Goal: Task Accomplishment & Management: Use online tool/utility

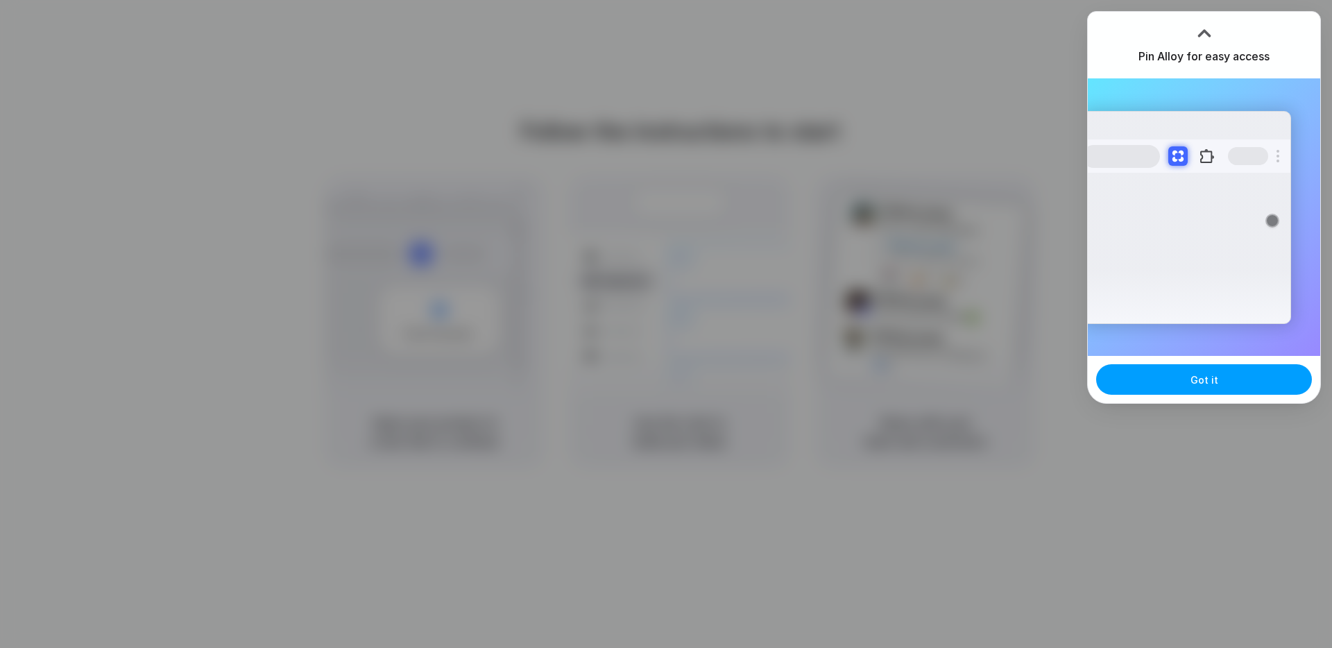
click at [1190, 386] on button "Got it" at bounding box center [1204, 379] width 216 height 31
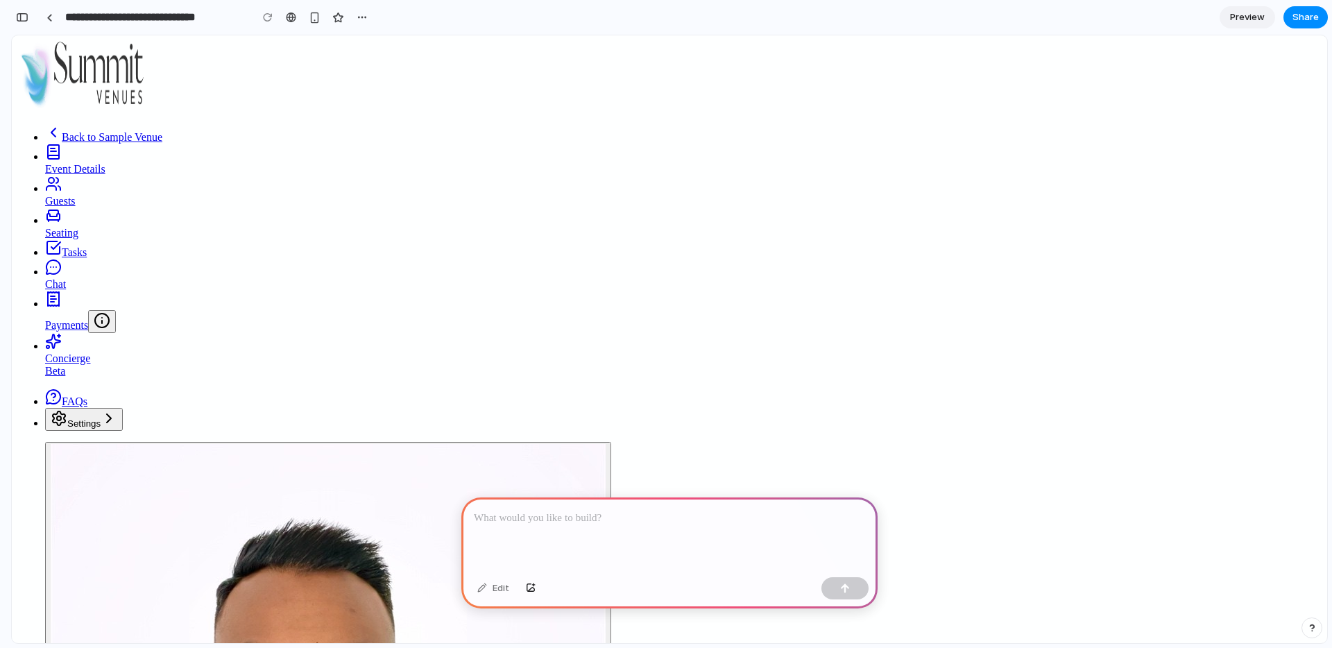
type input "****"
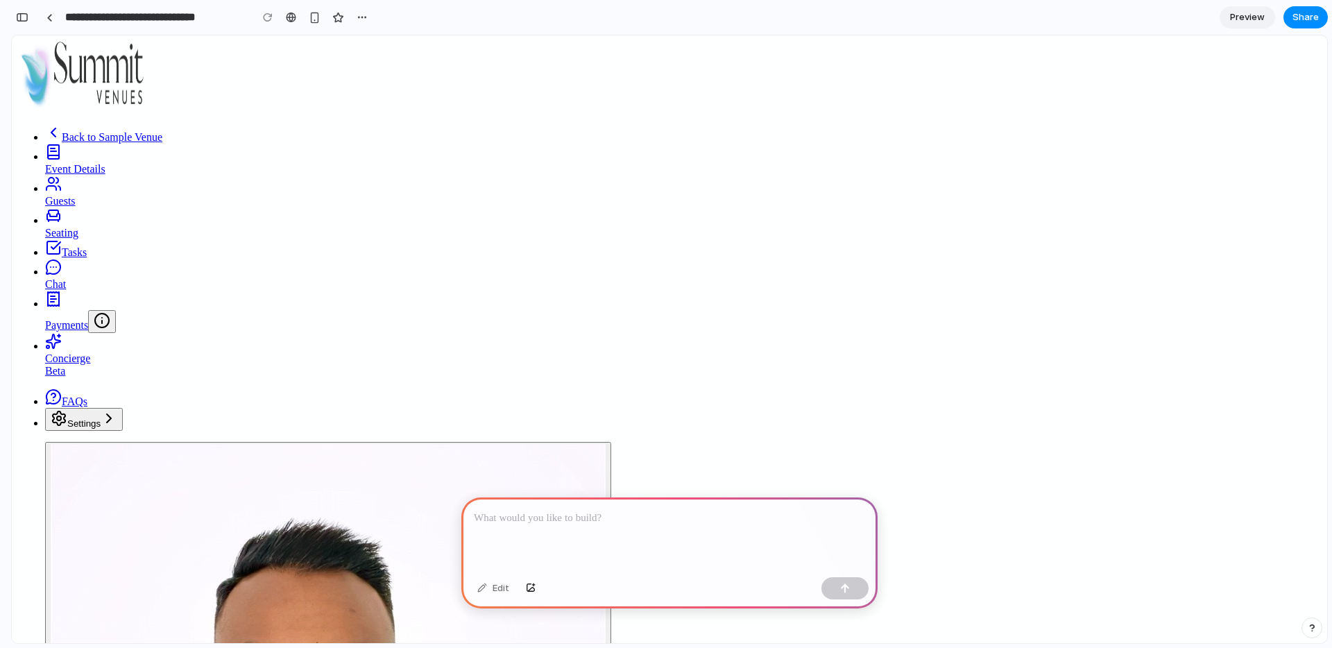
type input "*"
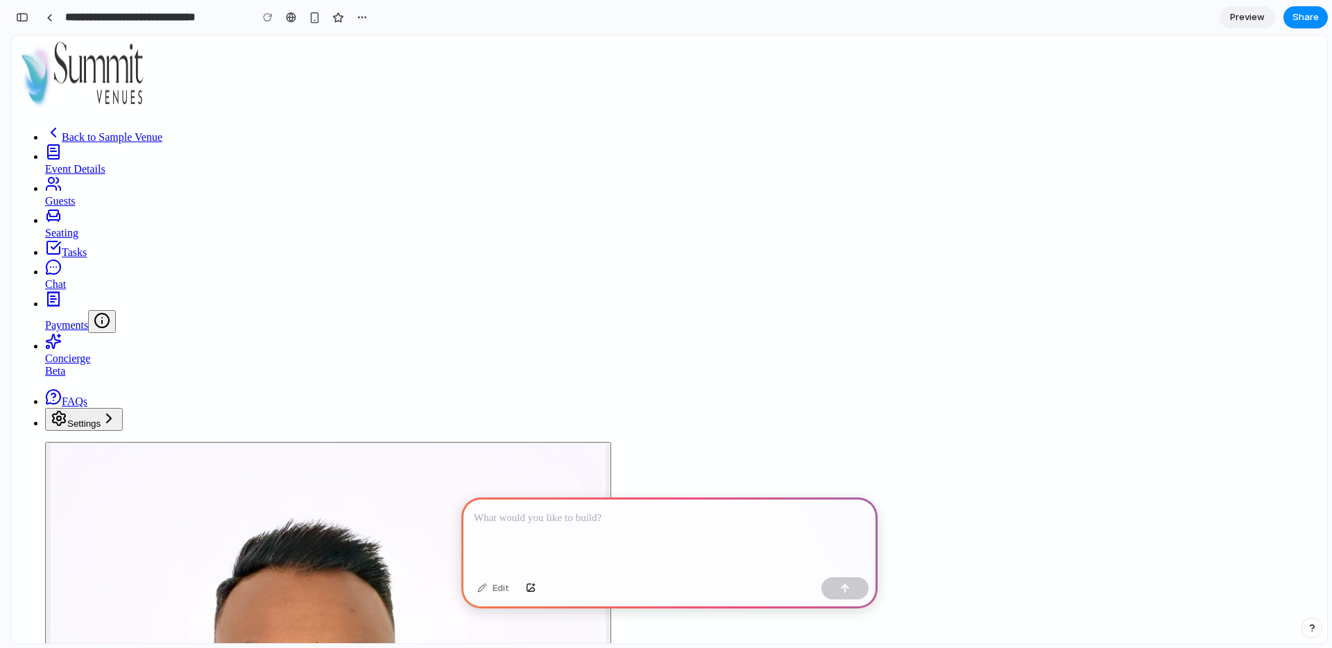
click at [576, 520] on p at bounding box center [669, 518] width 391 height 17
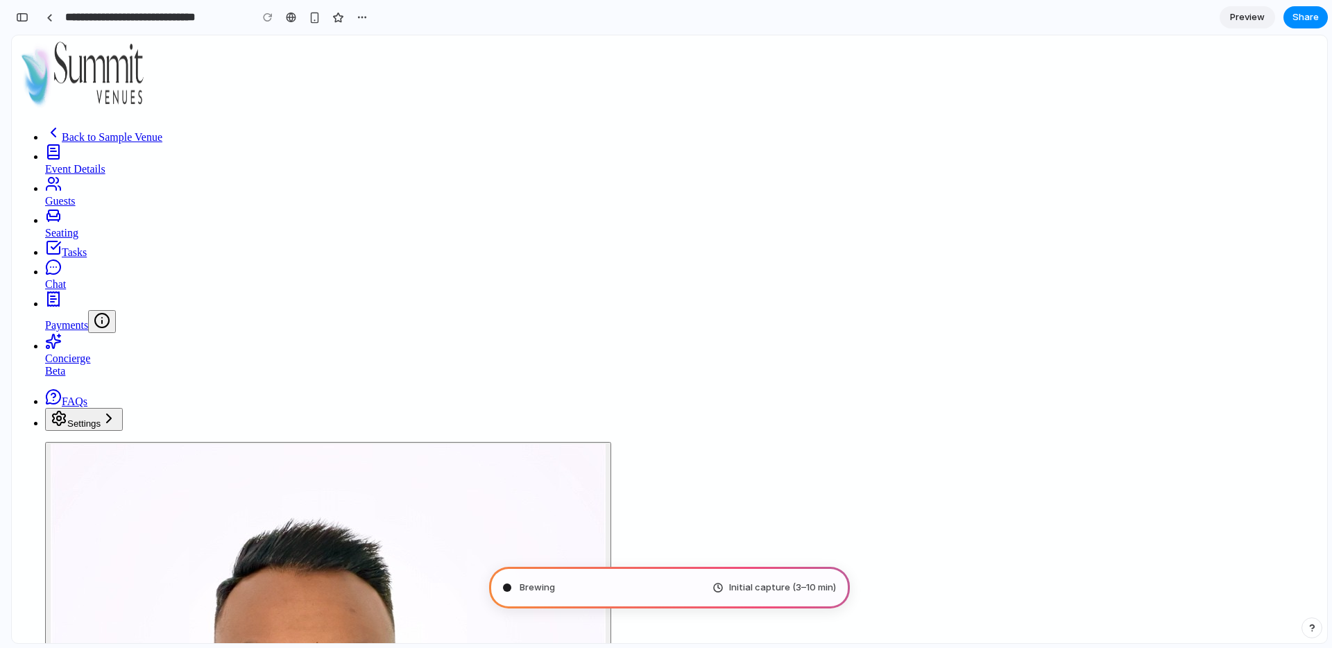
drag, startPoint x: 378, startPoint y: 314, endPoint x: 418, endPoint y: 311, distance: 40.3
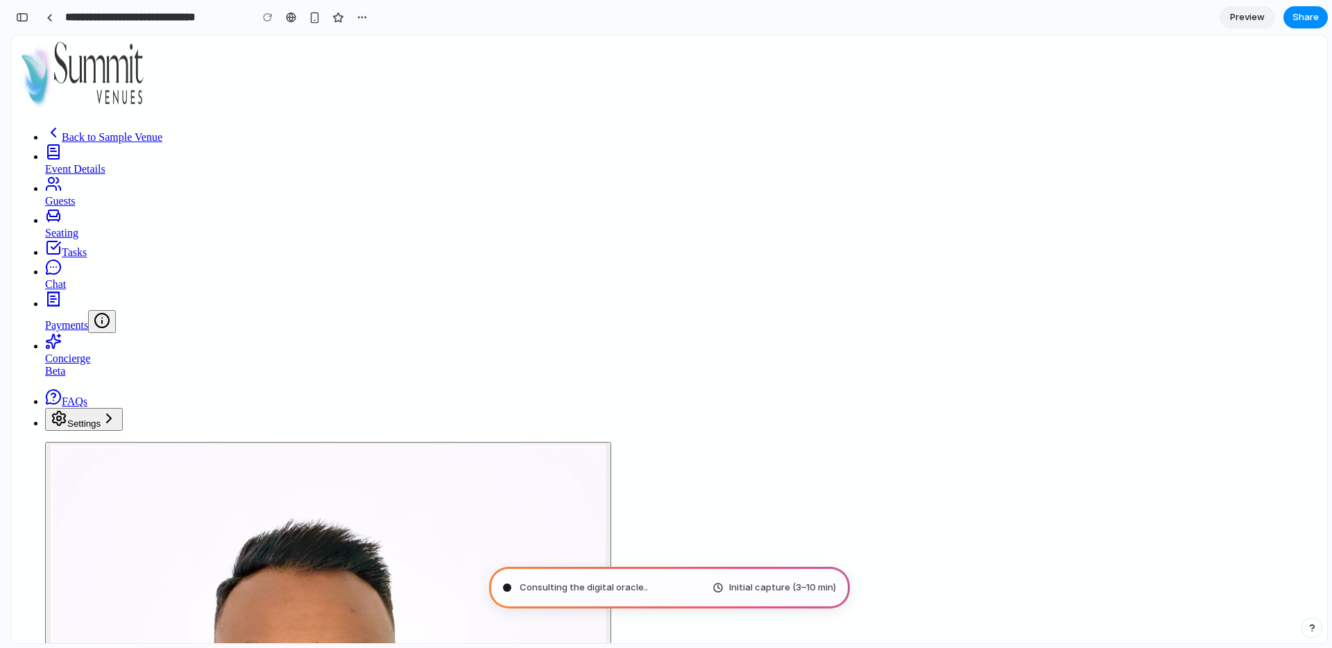
click at [103, 131] on span "Back to Sample Venue" at bounding box center [112, 137] width 101 height 12
click at [313, 15] on div "button" at bounding box center [315, 18] width 12 height 12
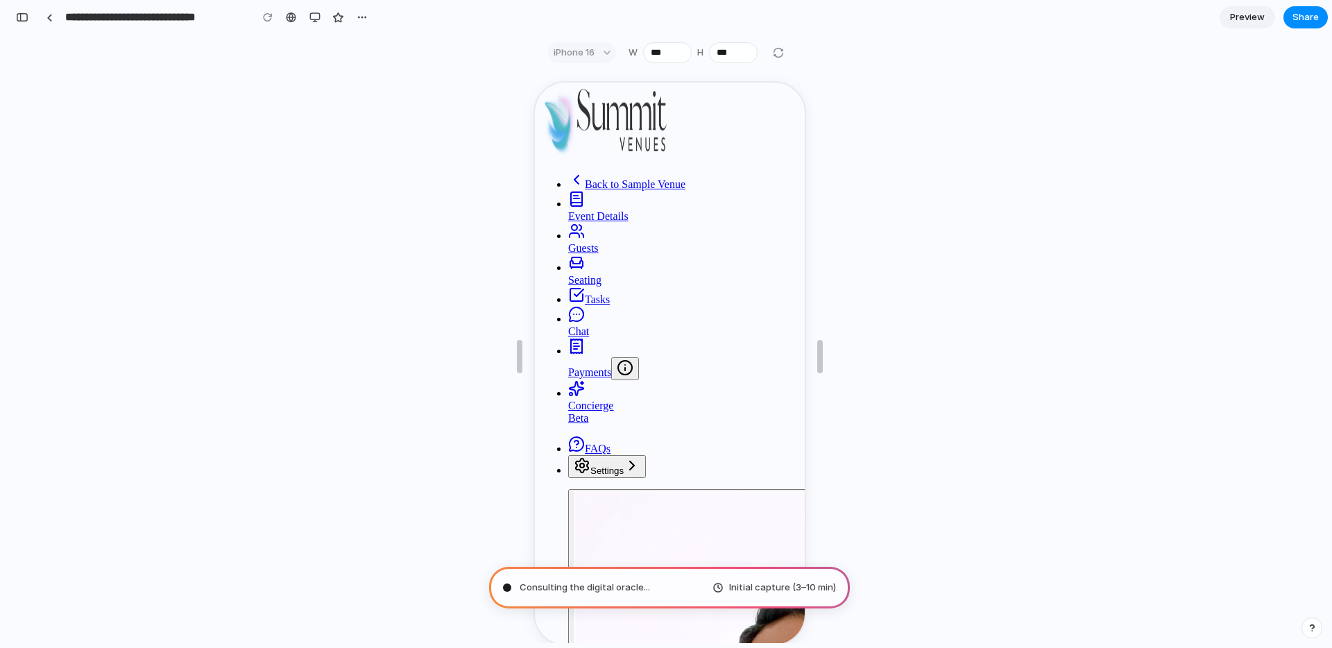
scroll to position [2012, 0]
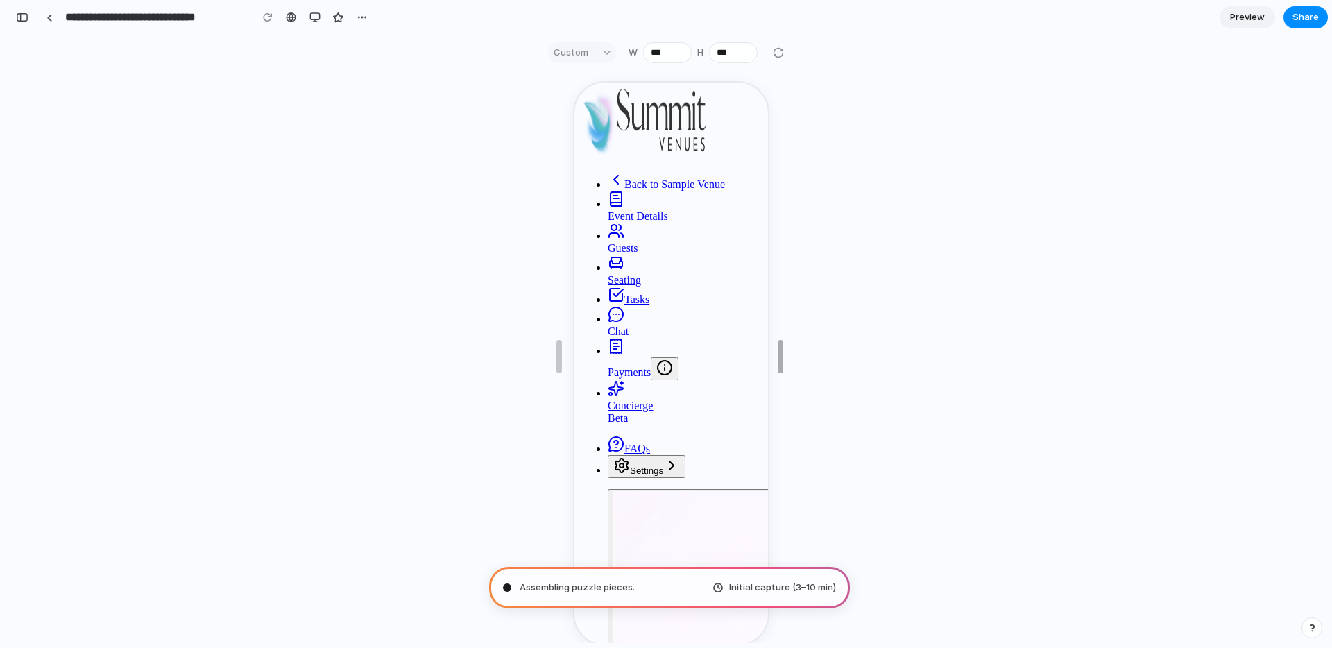
drag, startPoint x: 821, startPoint y: 362, endPoint x: 781, endPoint y: 350, distance: 41.3
click at [592, 51] on div "Custom" at bounding box center [582, 52] width 68 height 21
click at [602, 49] on div "Custom" at bounding box center [582, 52] width 68 height 21
click at [607, 51] on div "Custom" at bounding box center [582, 52] width 68 height 21
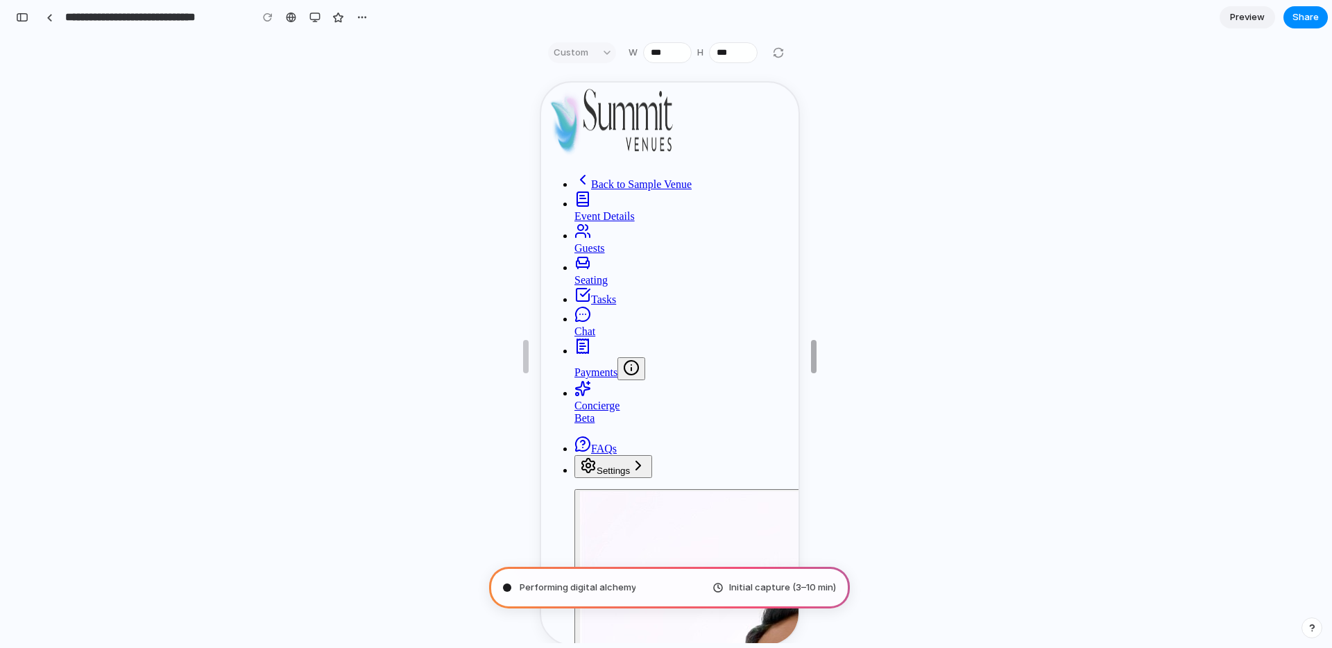
drag, startPoint x: 783, startPoint y: 350, endPoint x: 816, endPoint y: 350, distance: 33.3
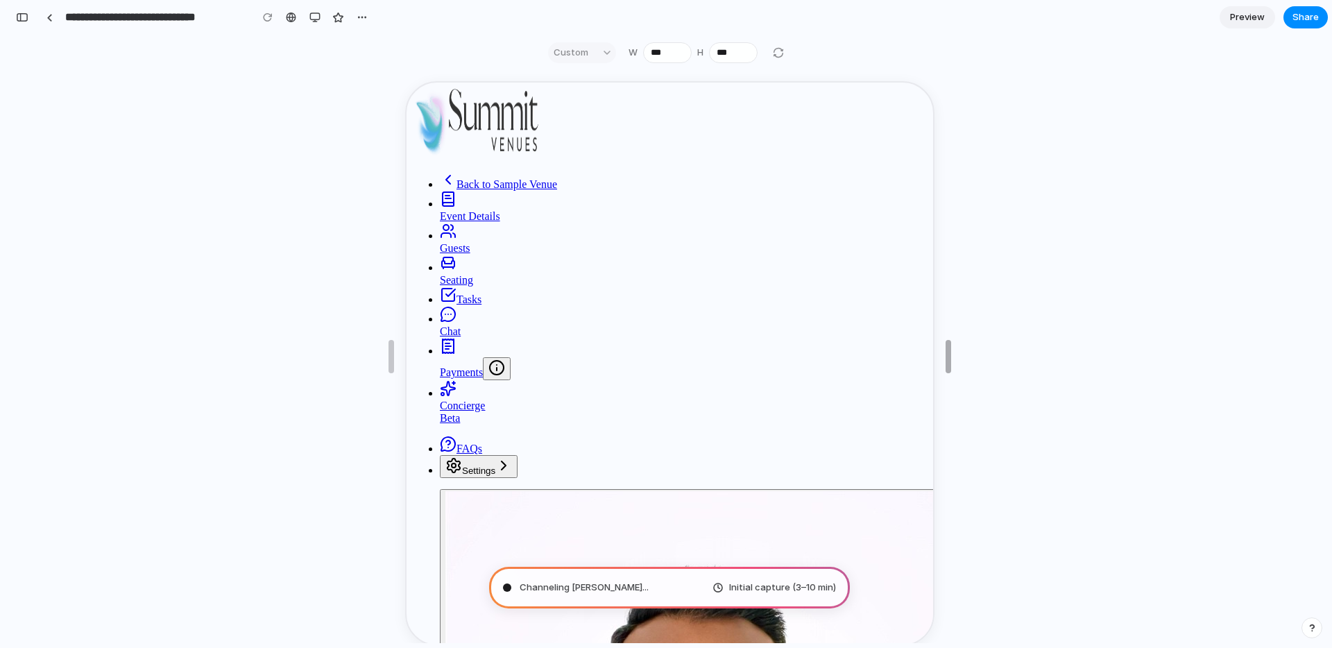
drag, startPoint x: 812, startPoint y: 361, endPoint x: 962, endPoint y: 346, distance: 151.3
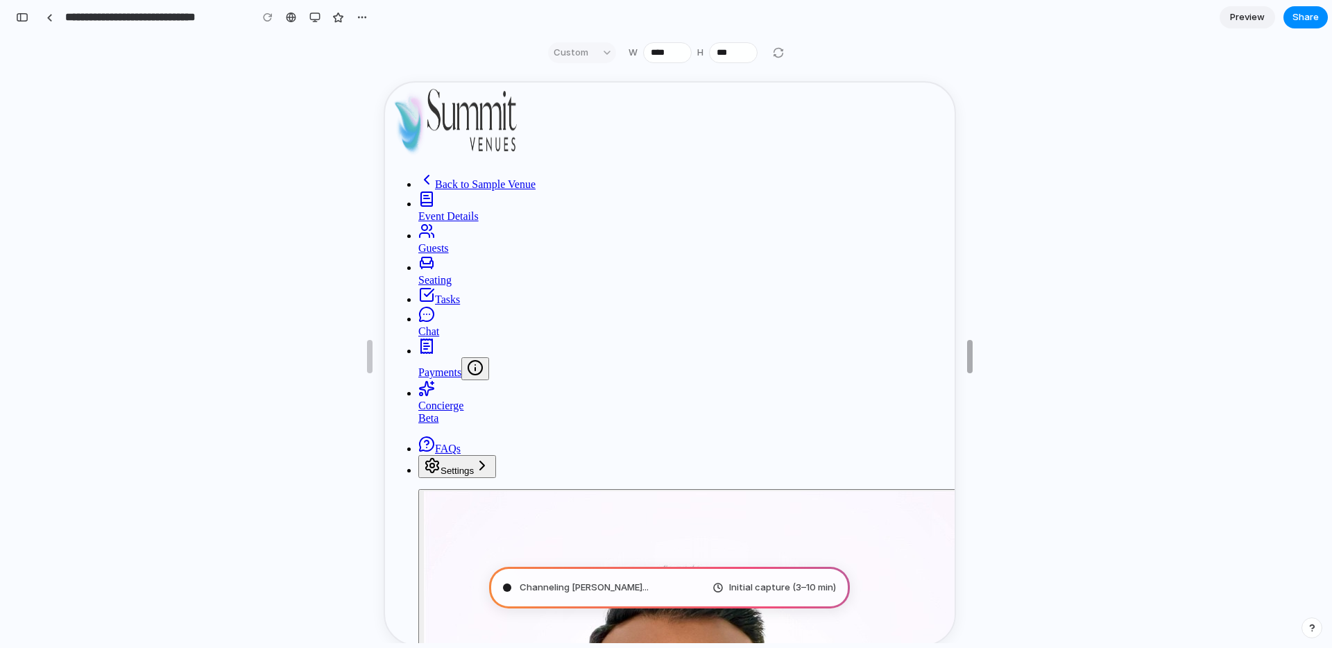
type input "****"
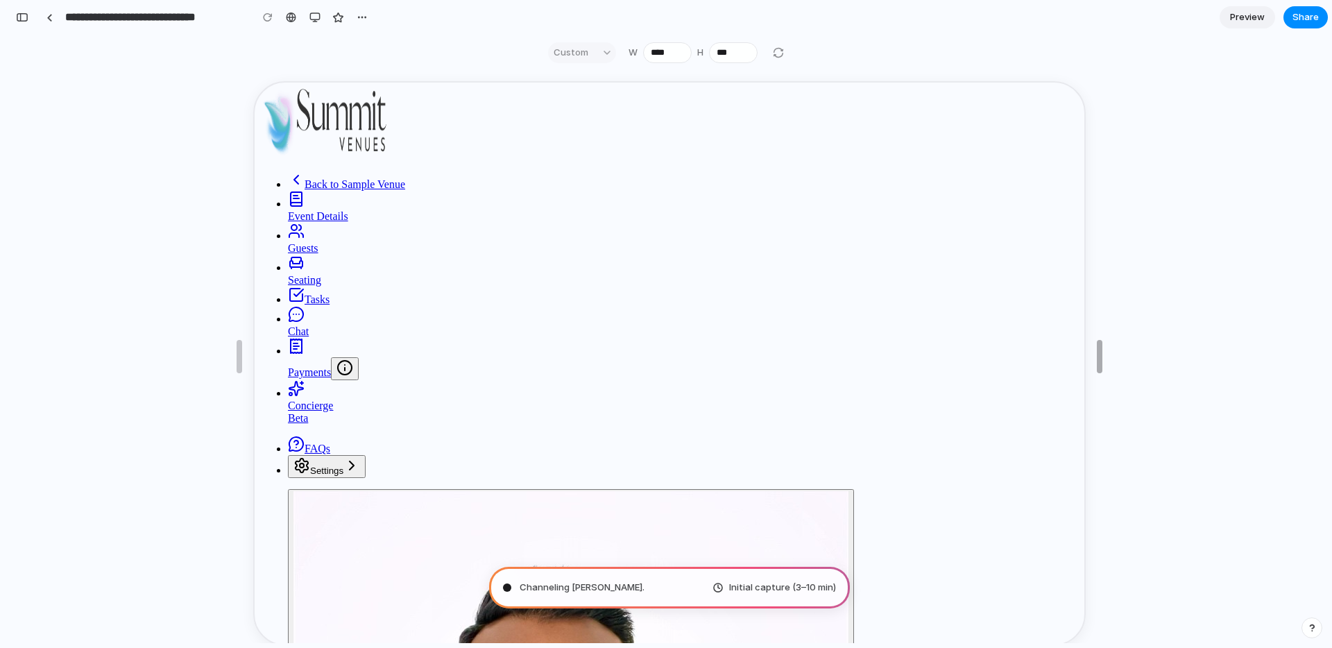
drag, startPoint x: 962, startPoint y: 346, endPoint x: 1200, endPoint y: 455, distance: 261.7
click at [315, 17] on div "button" at bounding box center [314, 17] width 11 height 11
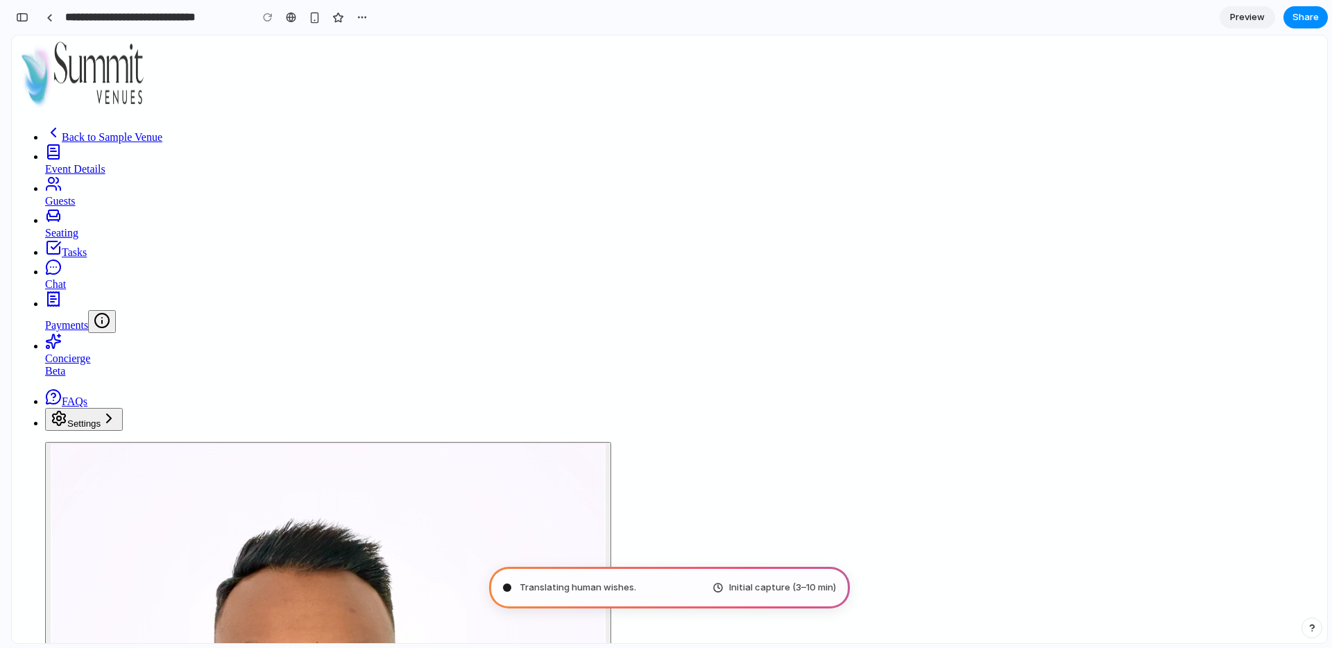
click at [118, 214] on link "Seating" at bounding box center [683, 226] width 1277 height 25
click at [110, 298] on link "Payments" at bounding box center [683, 315] width 1277 height 35
click at [112, 352] on div "Concierge Beta" at bounding box center [683, 364] width 1277 height 25
click at [87, 407] on link "FAQs" at bounding box center [66, 401] width 42 height 12
click at [83, 431] on button "Settings" at bounding box center [84, 419] width 78 height 23
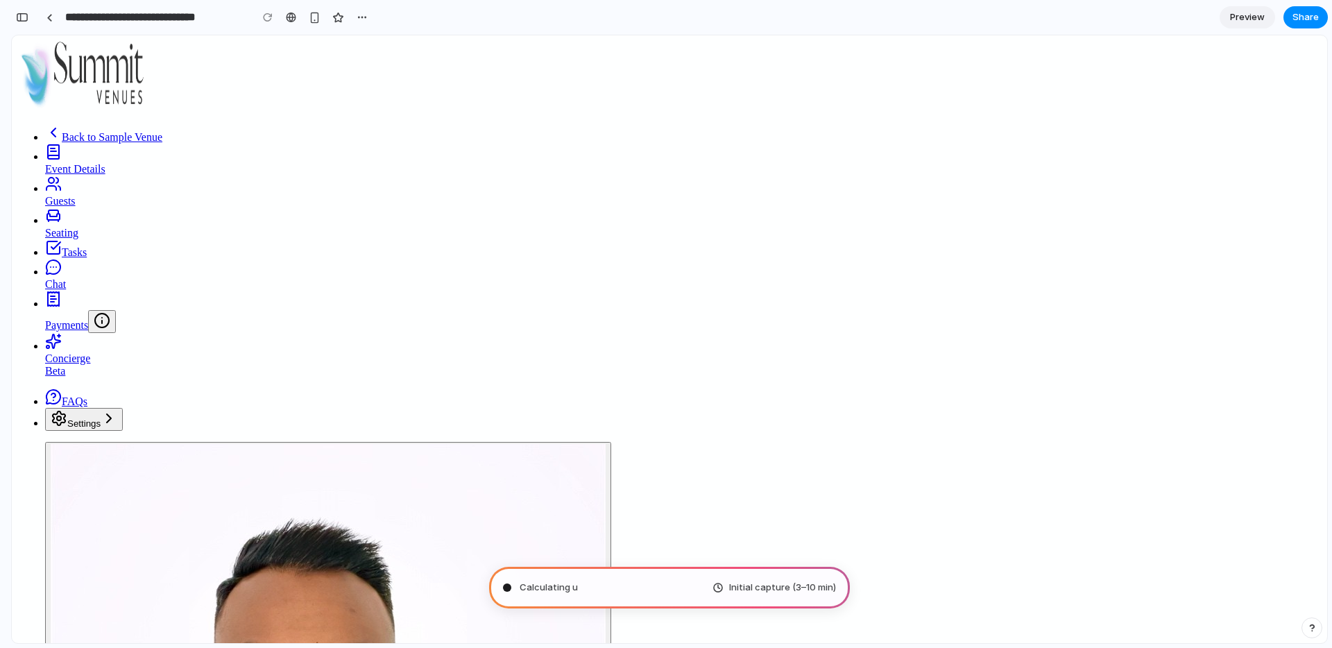
scroll to position [0, 0]
type input "**********"
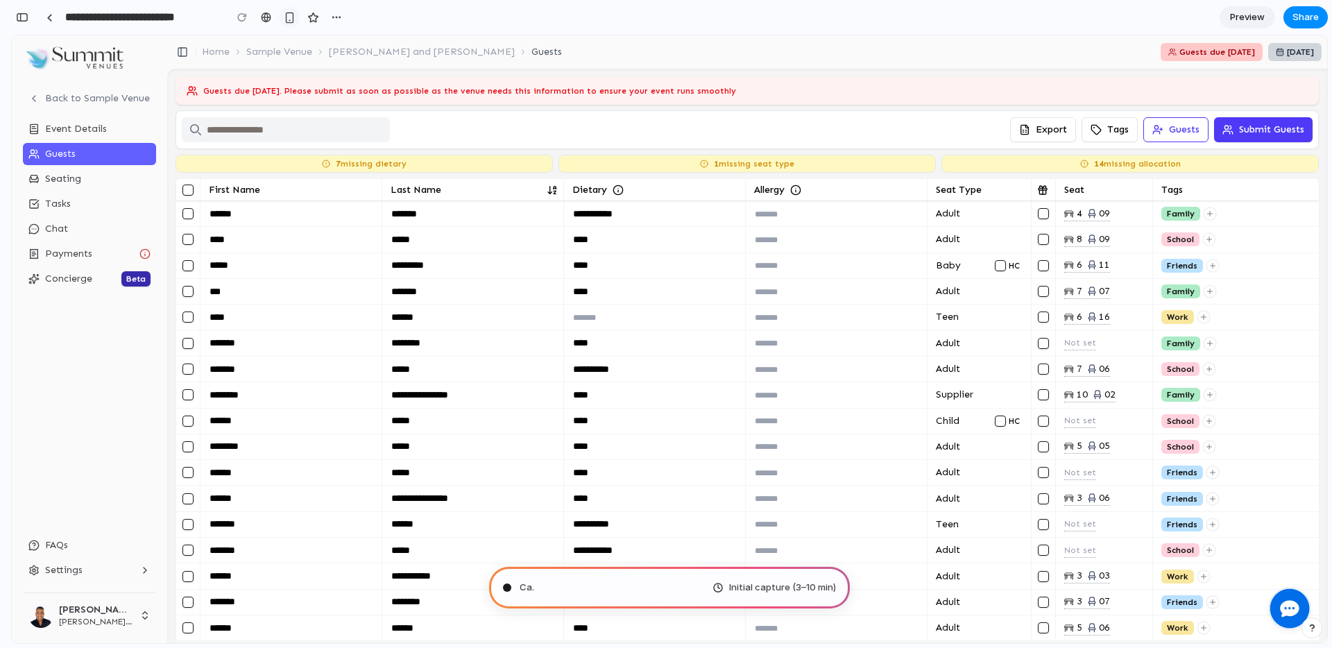
scroll to position [380, 0]
click at [677, 591] on div "Consulting the digital oracle Initial capture (3–10 min)" at bounding box center [669, 588] width 361 height 42
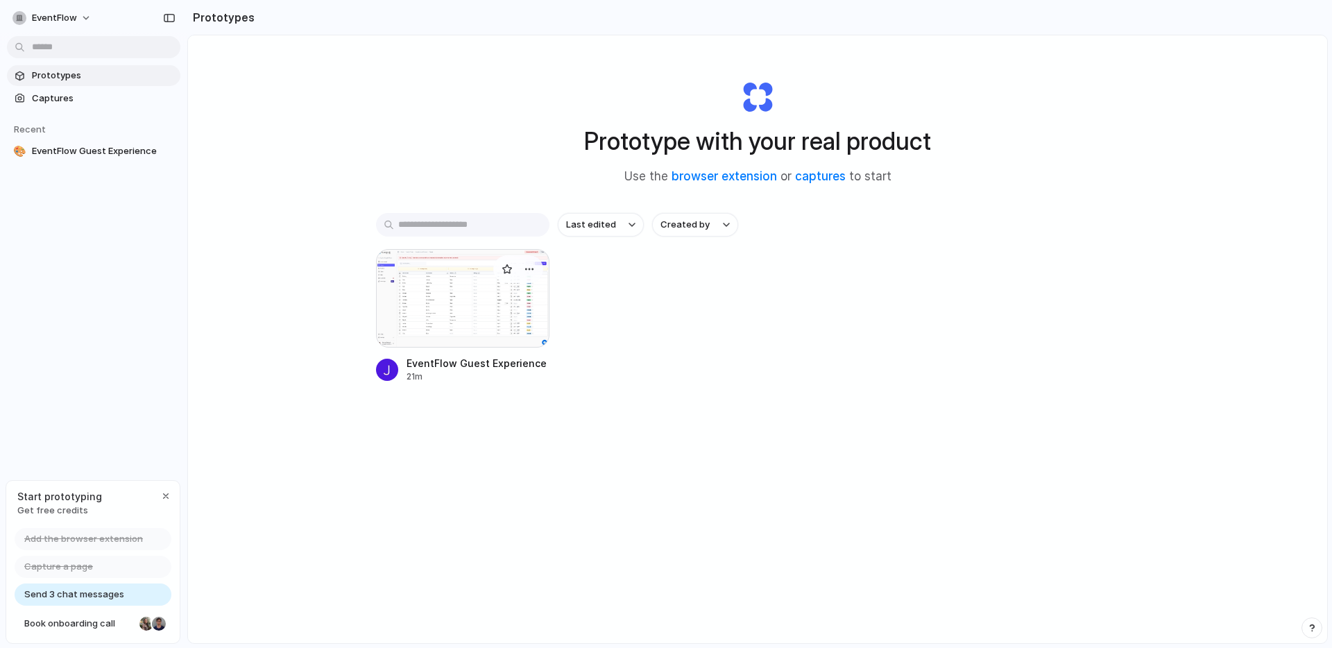
click at [479, 295] on div at bounding box center [462, 298] width 173 height 99
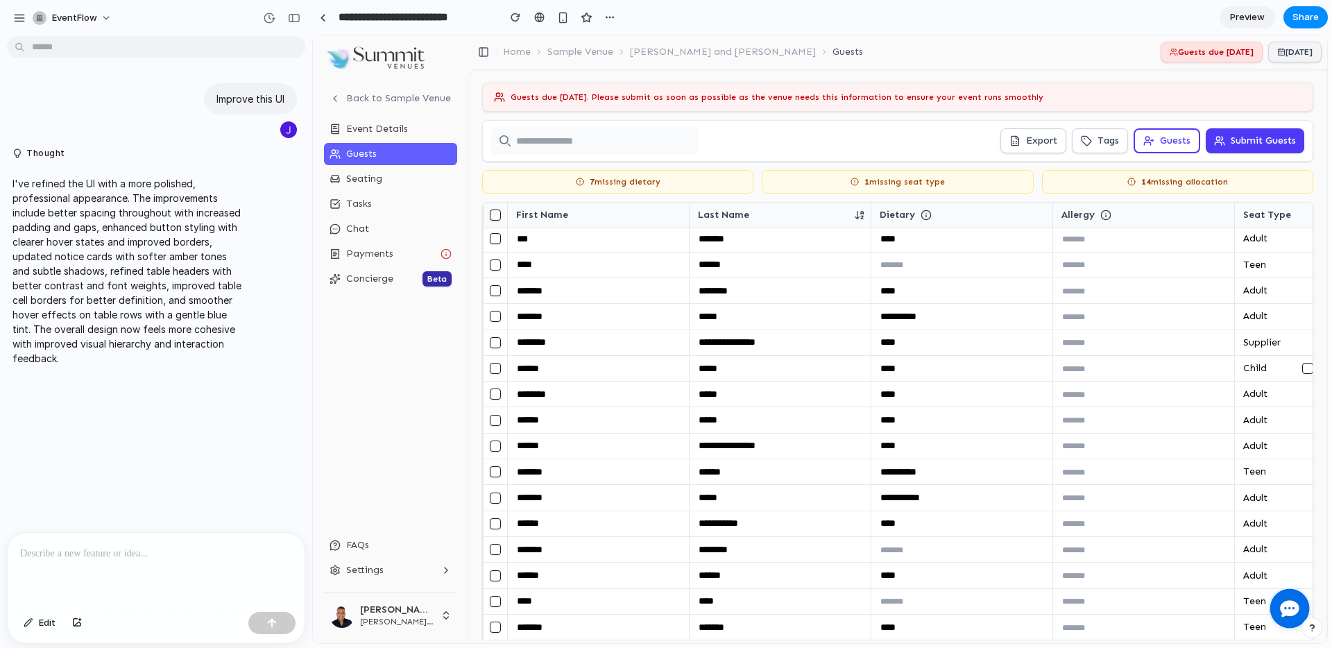
scroll to position [87, 0]
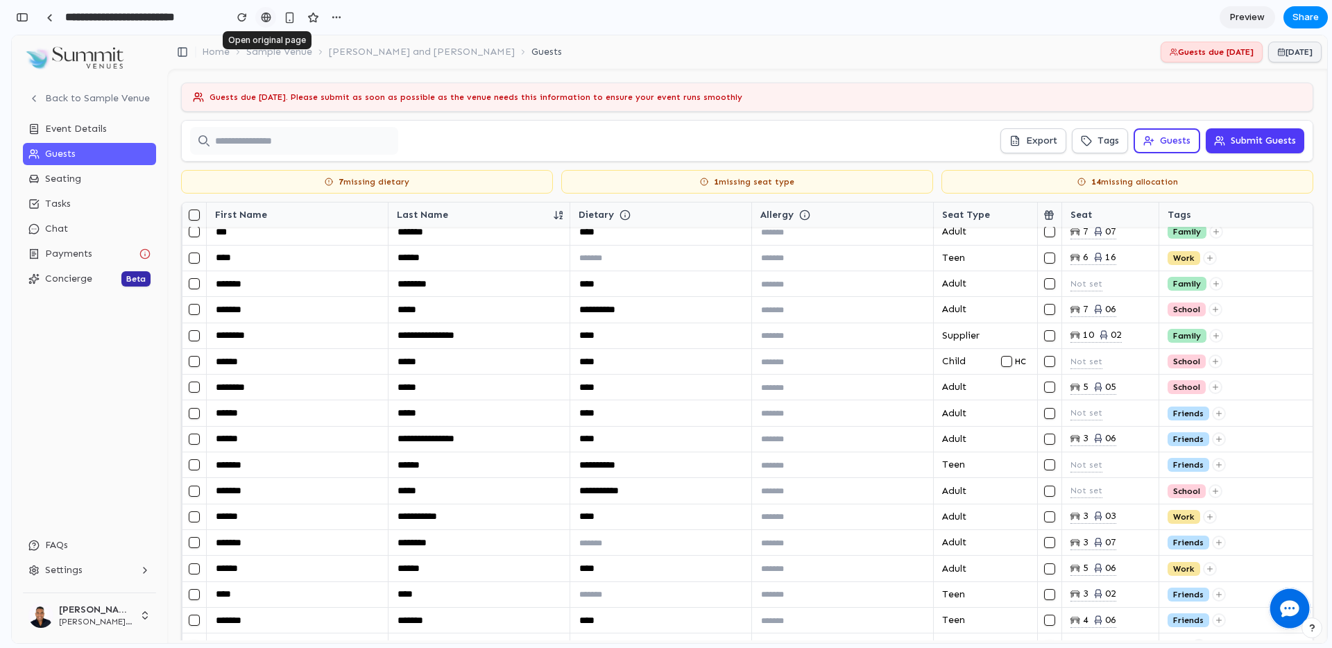
click at [263, 15] on div at bounding box center [266, 17] width 10 height 11
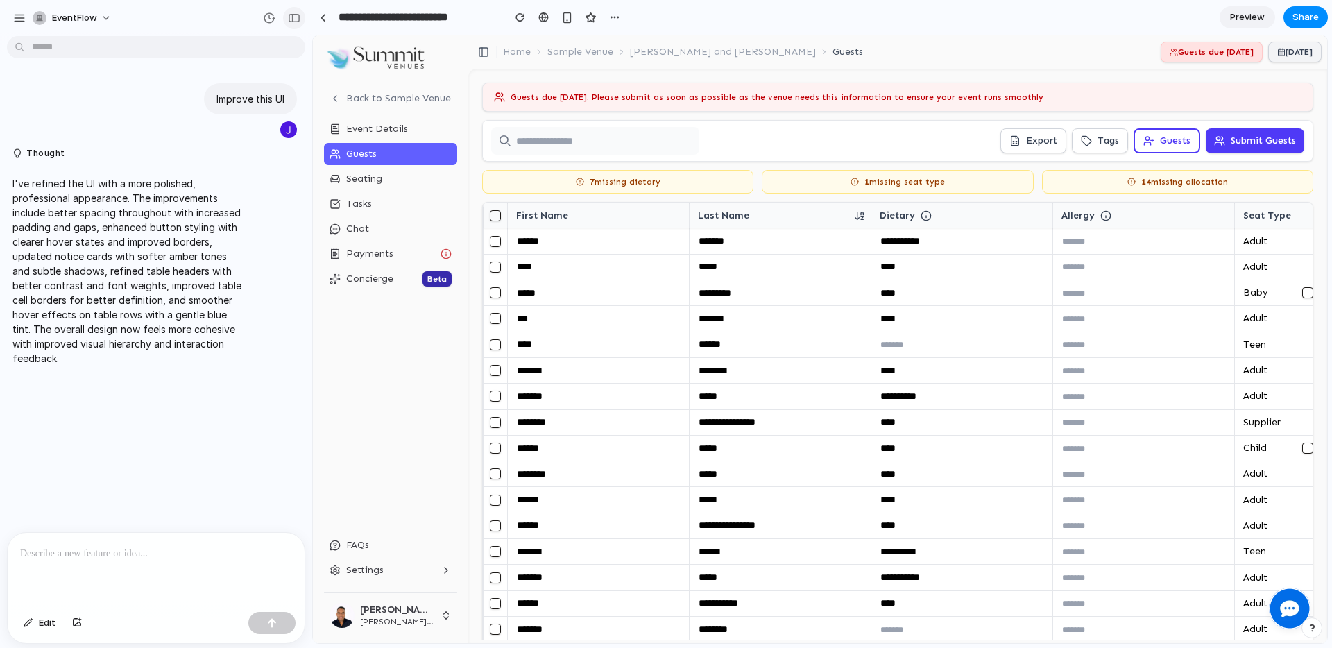
click at [296, 20] on div "button" at bounding box center [294, 18] width 12 height 10
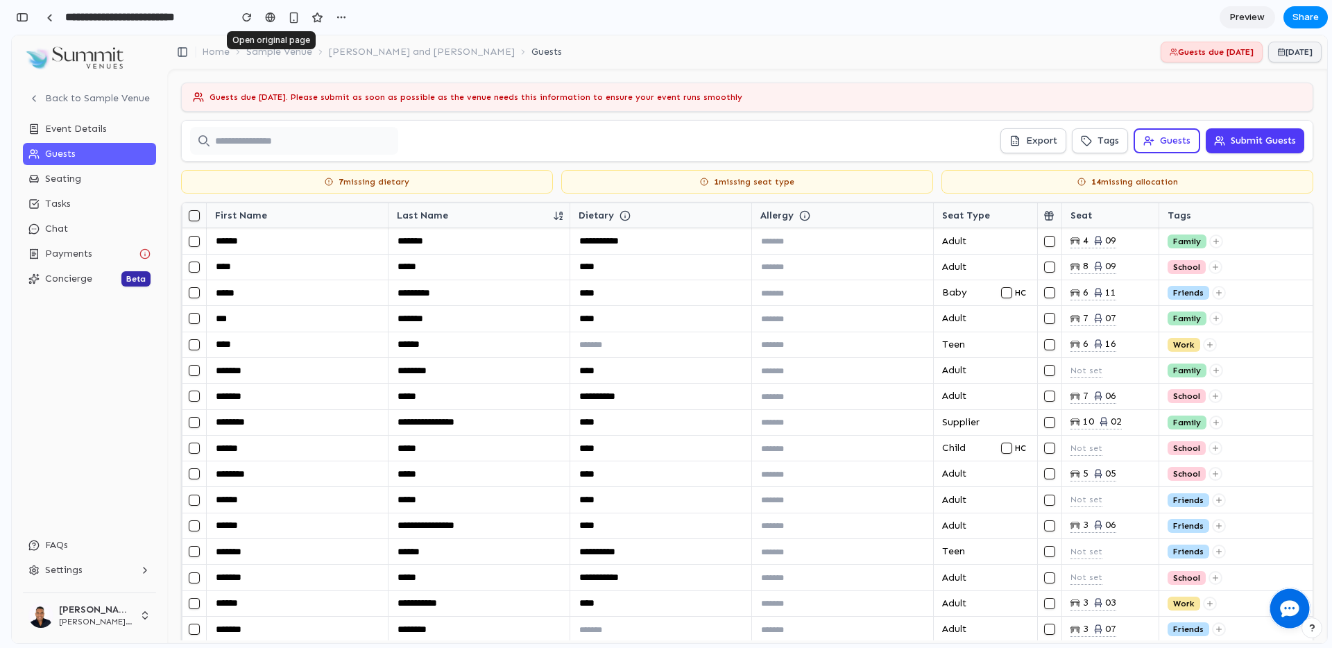
scroll to position [110, 0]
click at [341, 15] on div "button" at bounding box center [341, 17] width 11 height 11
click at [46, 16] on div "Duplicate Delete" at bounding box center [666, 324] width 1332 height 648
click at [52, 16] on link at bounding box center [49, 17] width 21 height 21
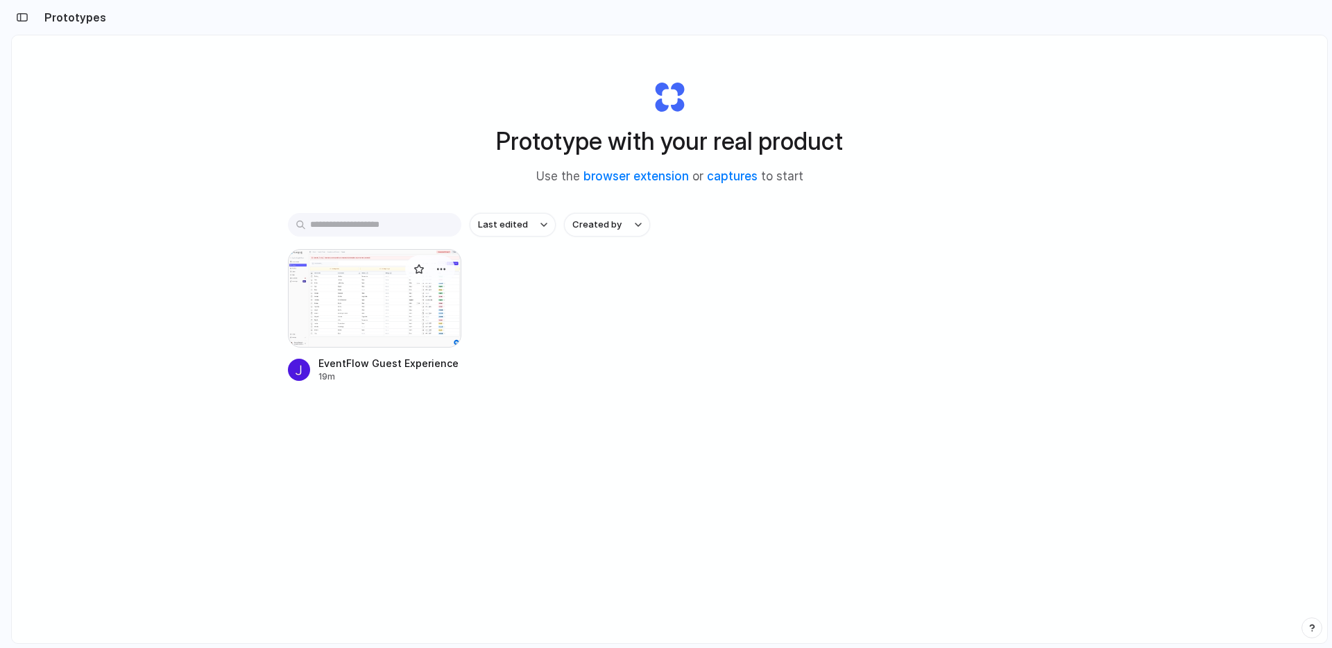
click at [339, 293] on div at bounding box center [374, 298] width 173 height 99
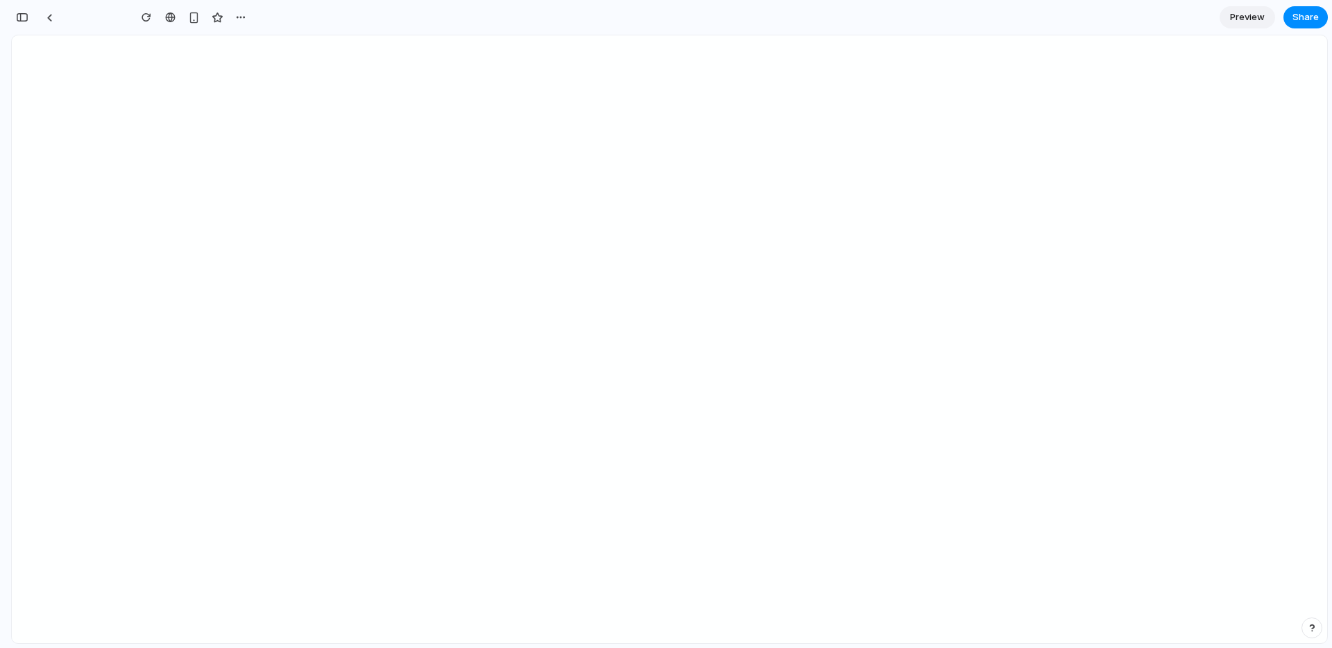
type input "**********"
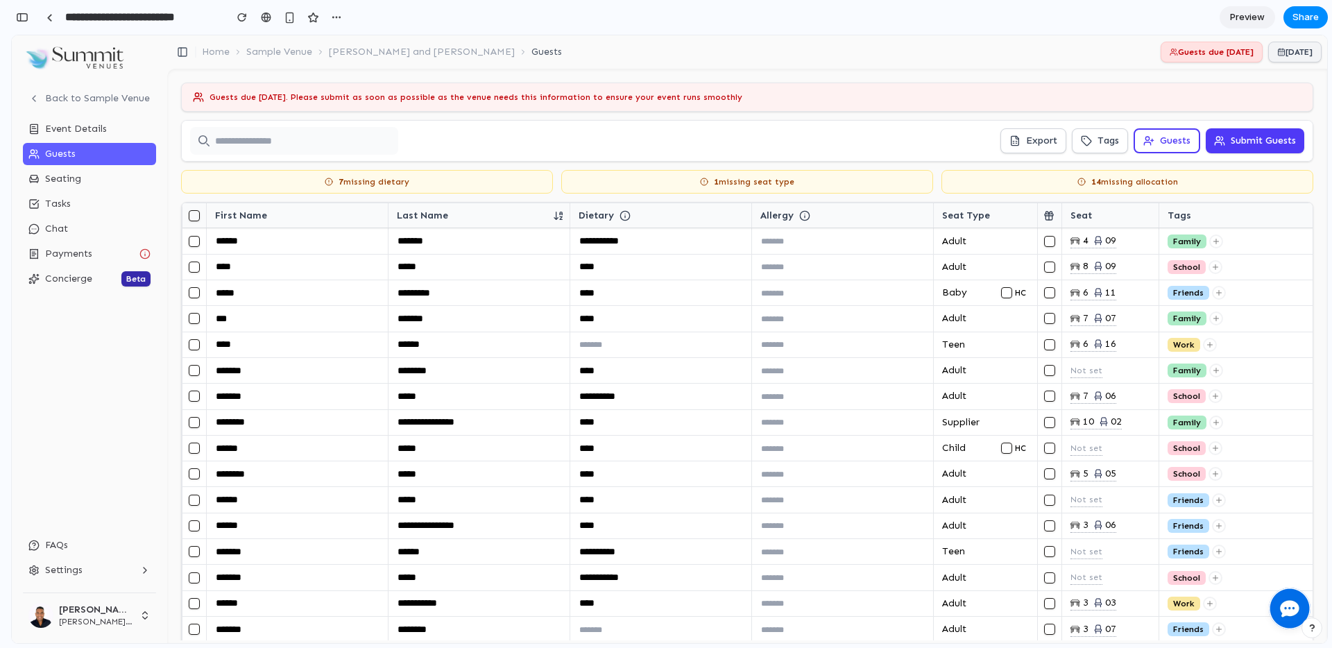
click at [1252, 17] on span "Preview" at bounding box center [1247, 17] width 35 height 14
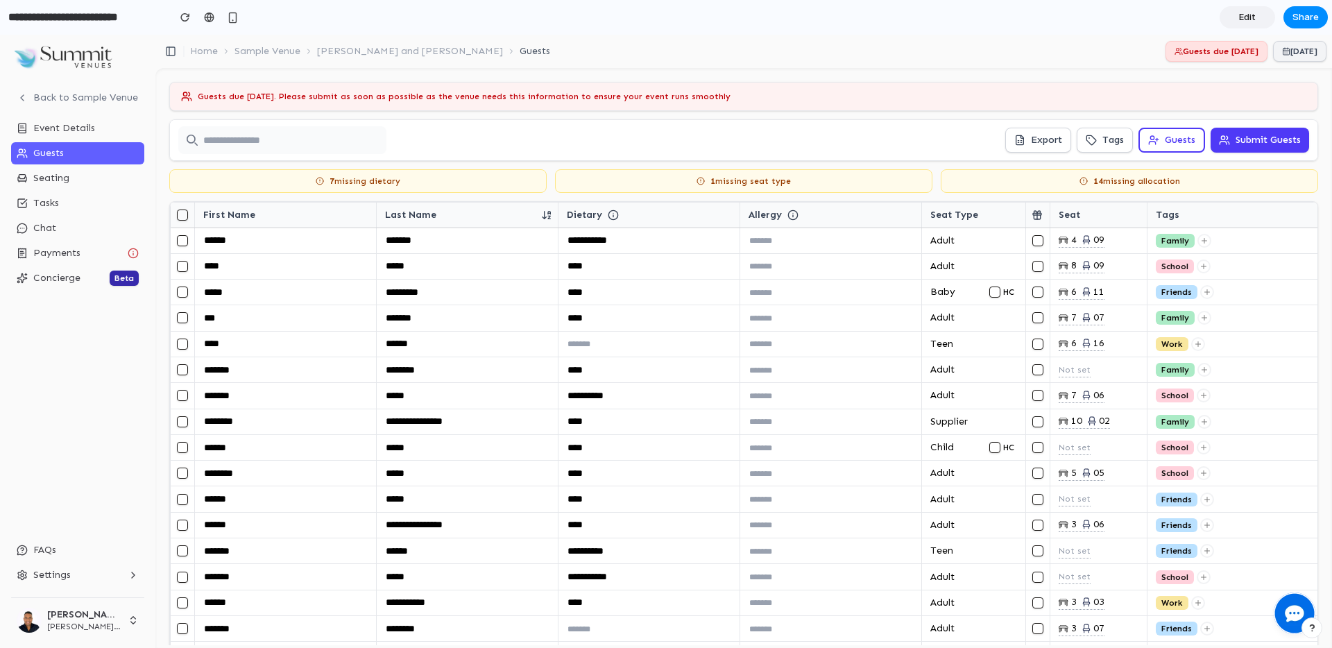
click at [1250, 23] on span "Edit" at bounding box center [1247, 17] width 17 height 14
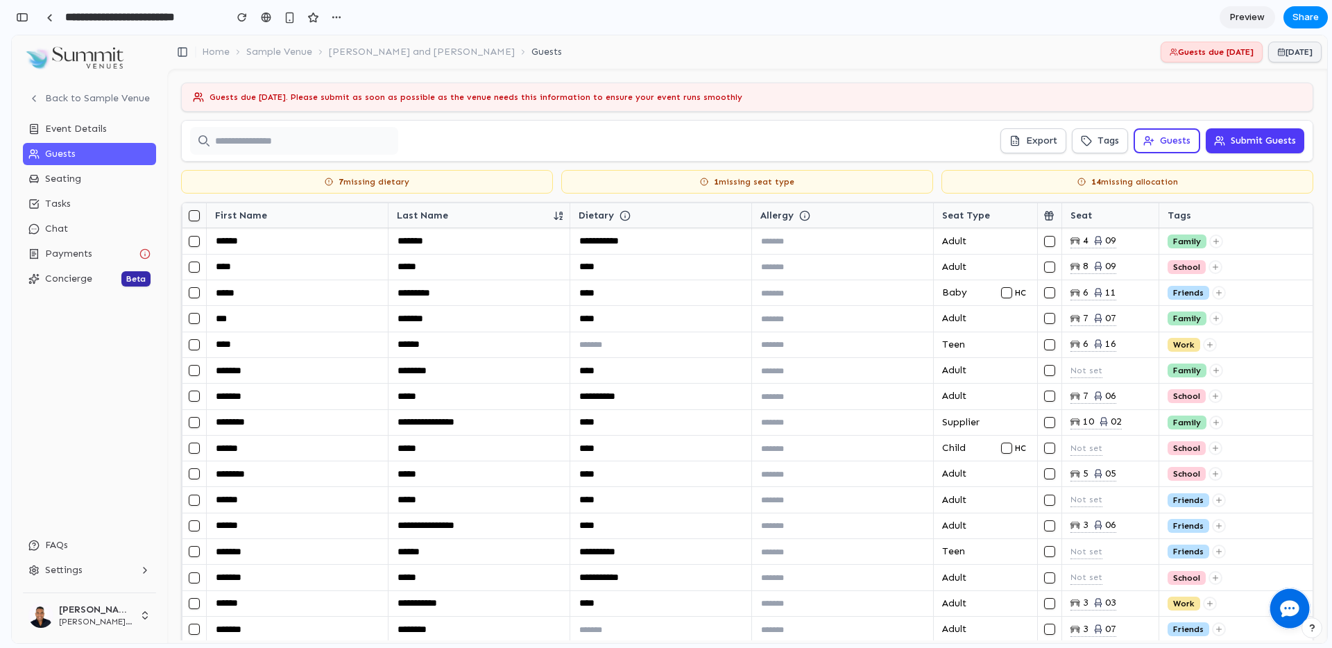
scroll to position [110, 0]
click at [968, 157] on div "Export Tags Guests Submit Guests" at bounding box center [747, 141] width 1132 height 42
drag, startPoint x: 1014, startPoint y: 144, endPoint x: 957, endPoint y: 153, distance: 58.2
click at [957, 153] on div "Export Tags Guests Submit Guests" at bounding box center [747, 141] width 1132 height 42
click at [1016, 149] on button "Export" at bounding box center [1033, 140] width 66 height 25
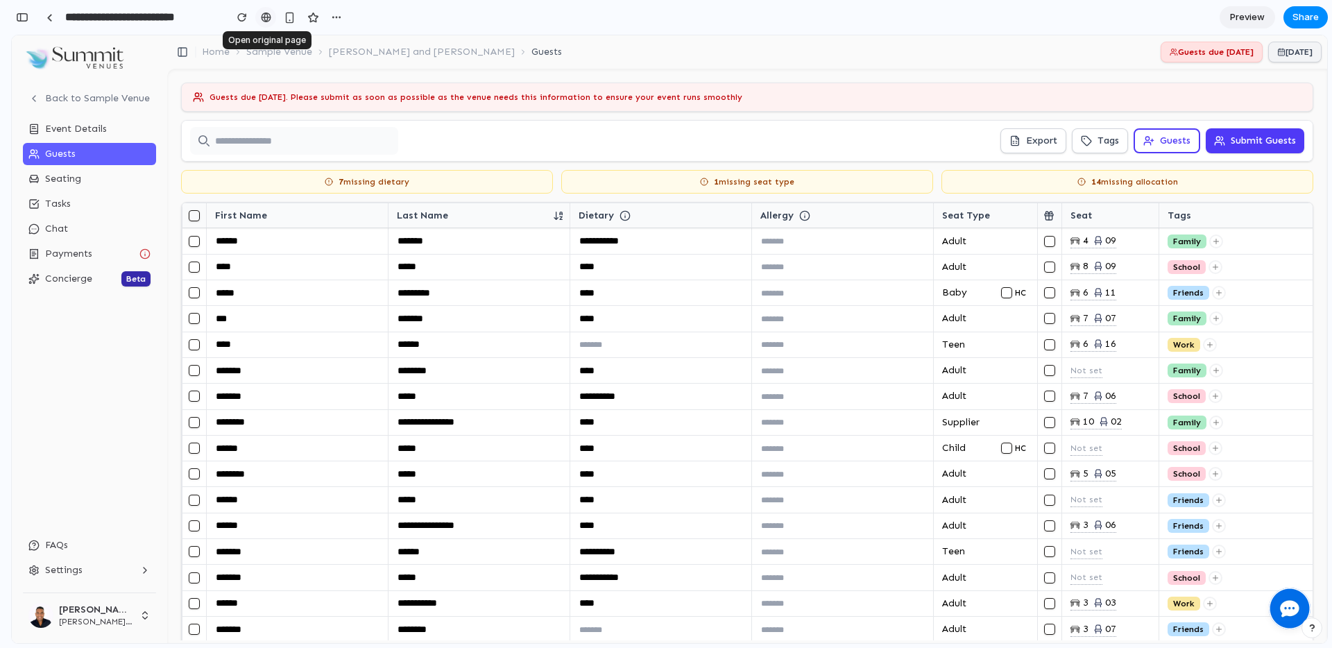
click at [264, 17] on div at bounding box center [266, 17] width 10 height 11
click at [1253, 24] on link "Preview" at bounding box center [1248, 17] width 56 height 22
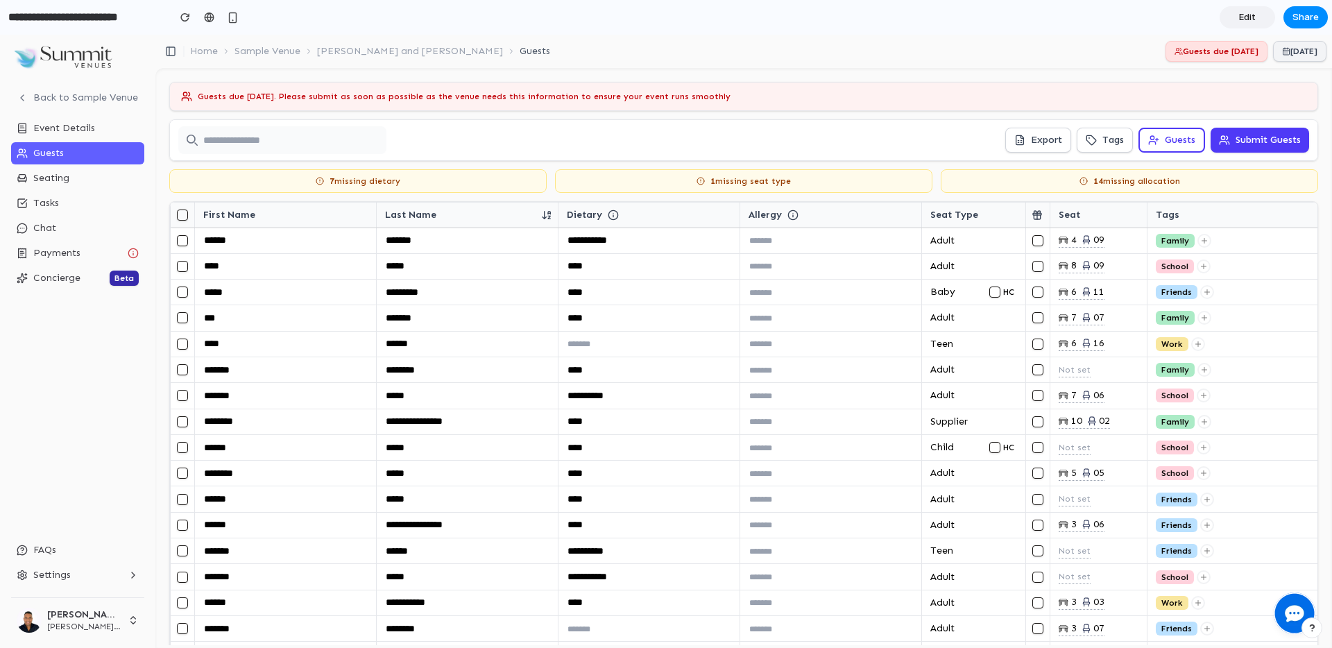
click at [1313, 624] on div "button" at bounding box center [1312, 628] width 10 height 10
click at [1281, 596] on button "Request meeting ↗" at bounding box center [1248, 595] width 139 height 22
click at [1310, 629] on div "button" at bounding box center [1312, 628] width 10 height 10
click at [1281, 556] on button "Call request 5 min" at bounding box center [1248, 551] width 139 height 22
click at [1134, 485] on td "5 05" at bounding box center [1098, 474] width 97 height 26
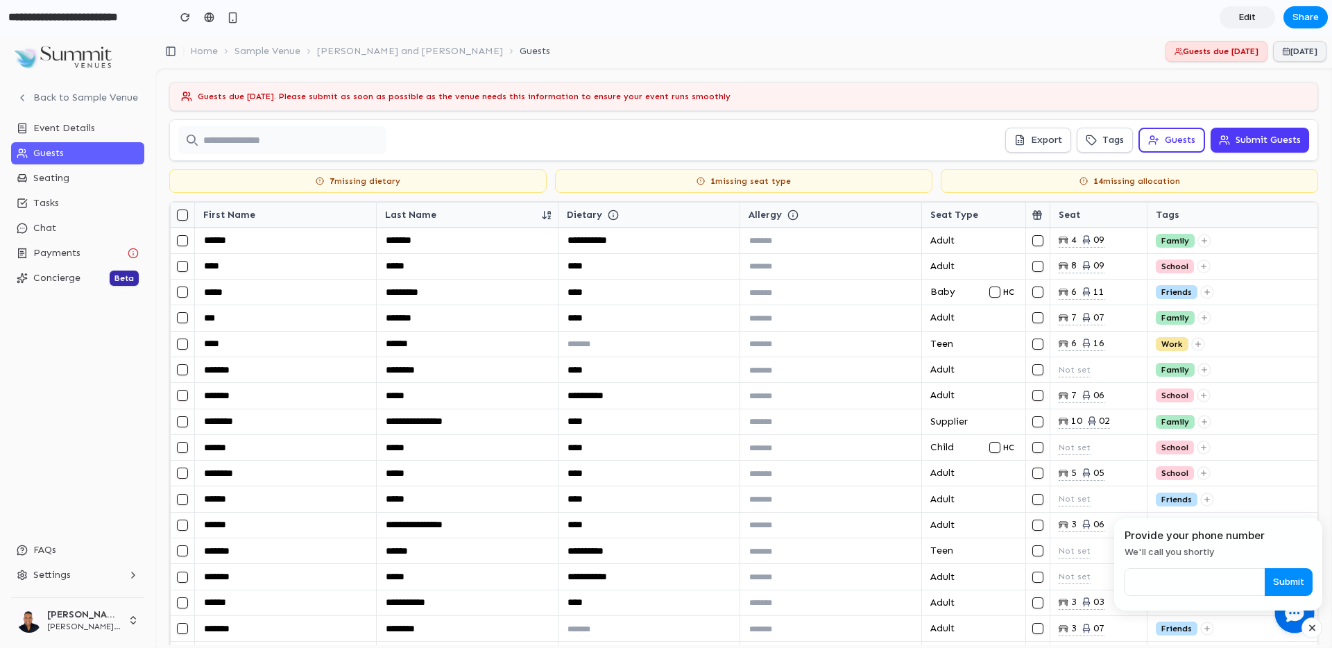
click at [1307, 629] on div "button" at bounding box center [1312, 628] width 12 height 17
click at [1312, 628] on div "button" at bounding box center [1312, 628] width 10 height 10
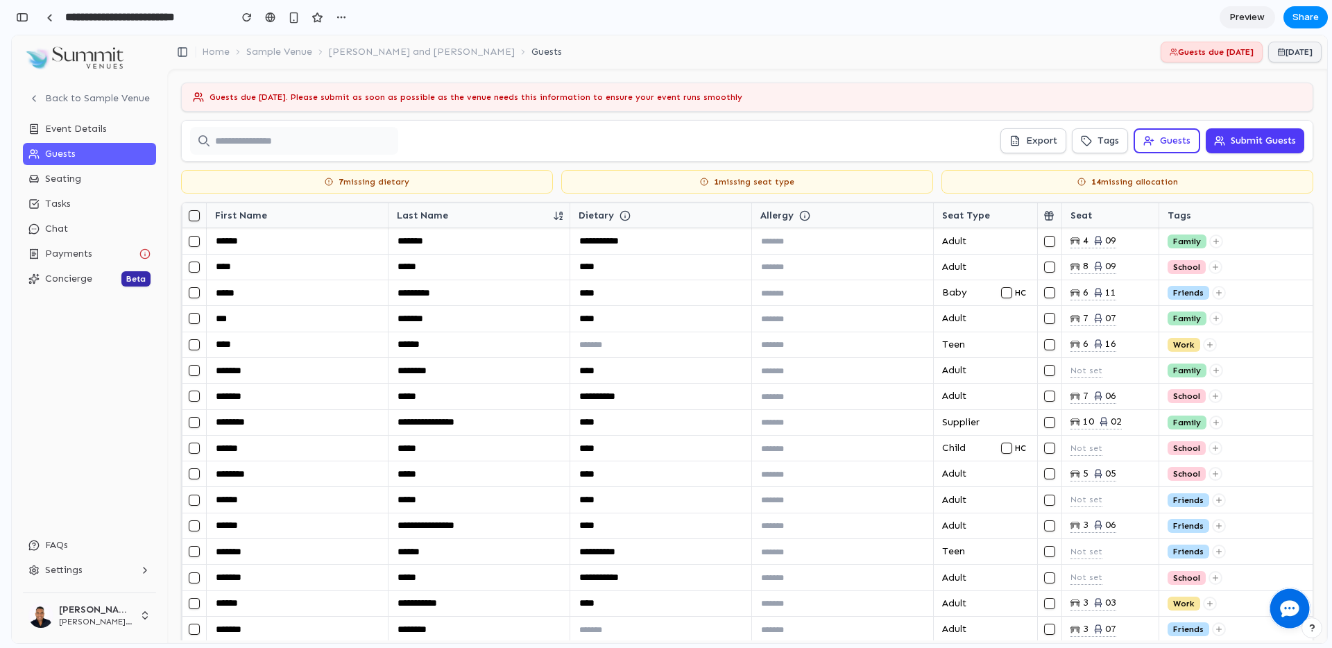
scroll to position [110, 0]
click at [1248, 18] on span "Preview" at bounding box center [1247, 17] width 35 height 14
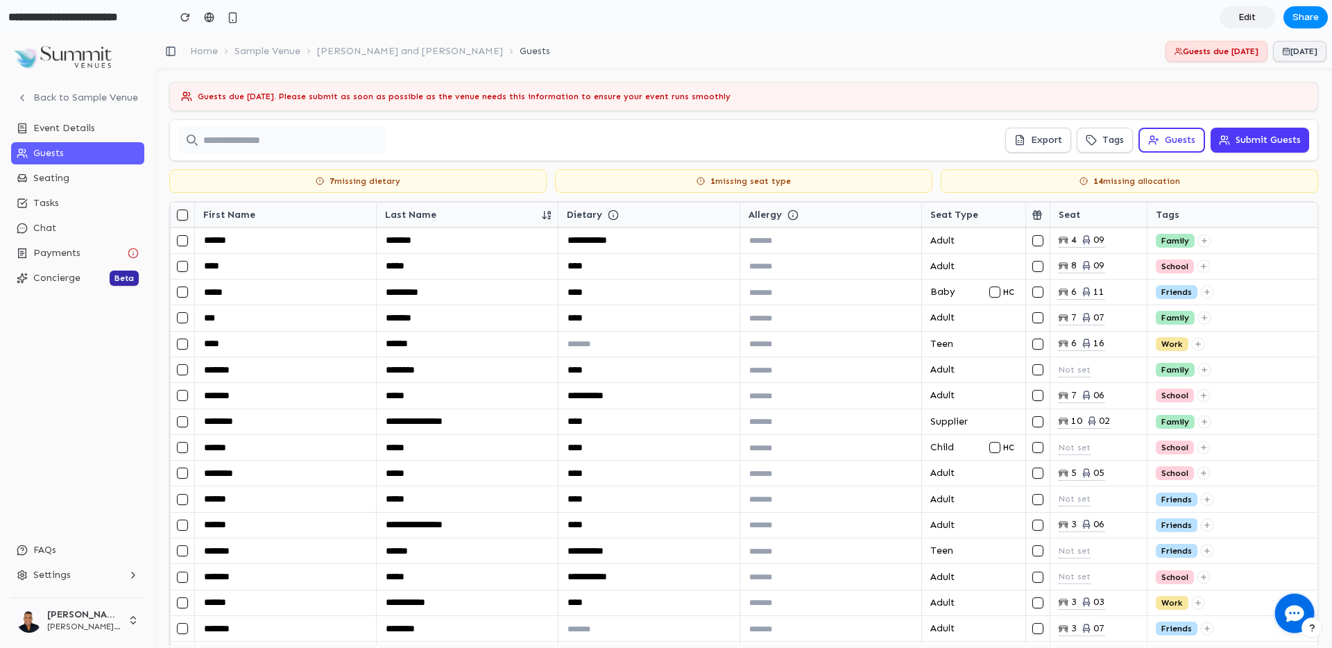
click at [1255, 17] on link "Edit" at bounding box center [1248, 17] width 56 height 22
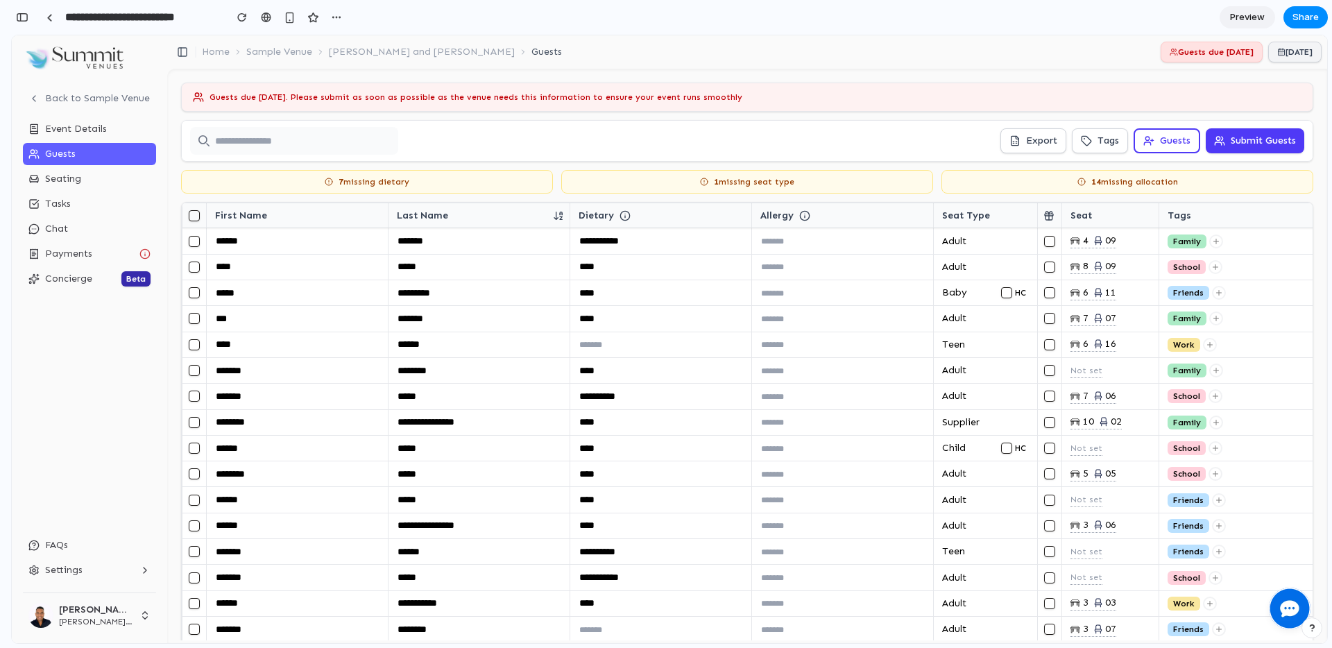
scroll to position [110, 0]
click at [118, 182] on div "Seating" at bounding box center [97, 179] width 105 height 14
click at [92, 178] on div "Seating" at bounding box center [97, 179] width 105 height 14
click at [1261, 15] on span "Preview" at bounding box center [1247, 17] width 35 height 14
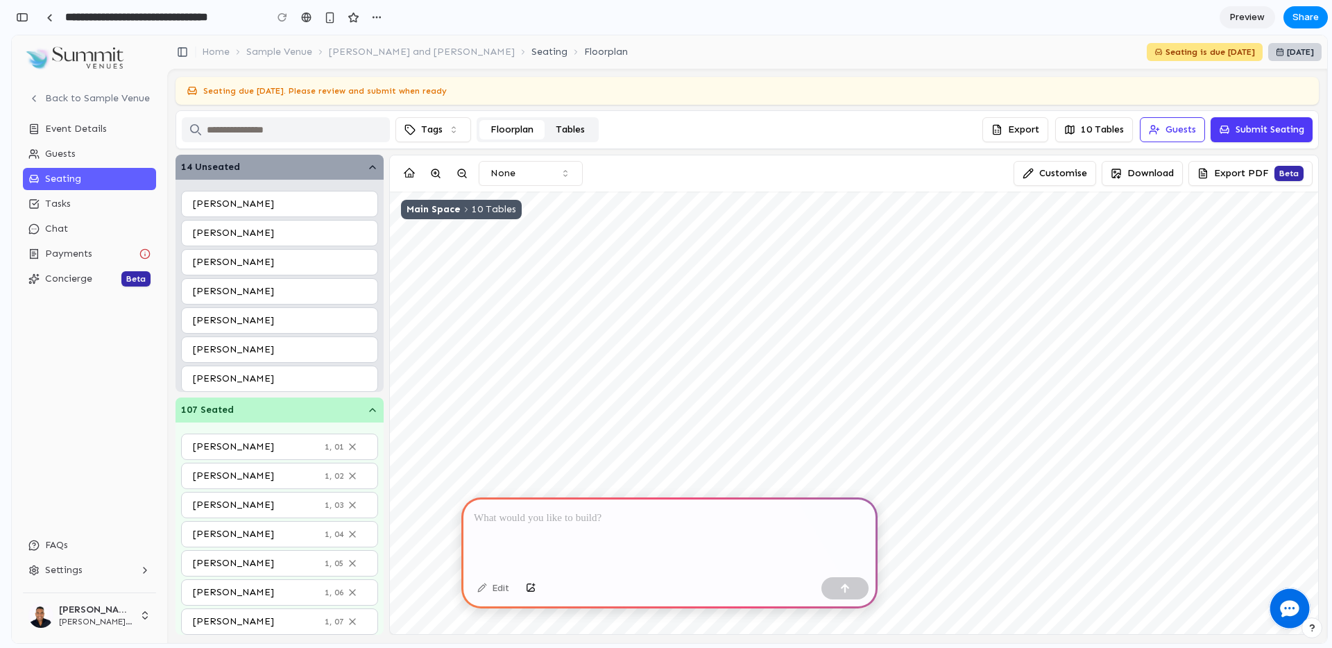
click at [611, 518] on p at bounding box center [669, 518] width 391 height 17
click at [626, 538] on div at bounding box center [669, 534] width 416 height 74
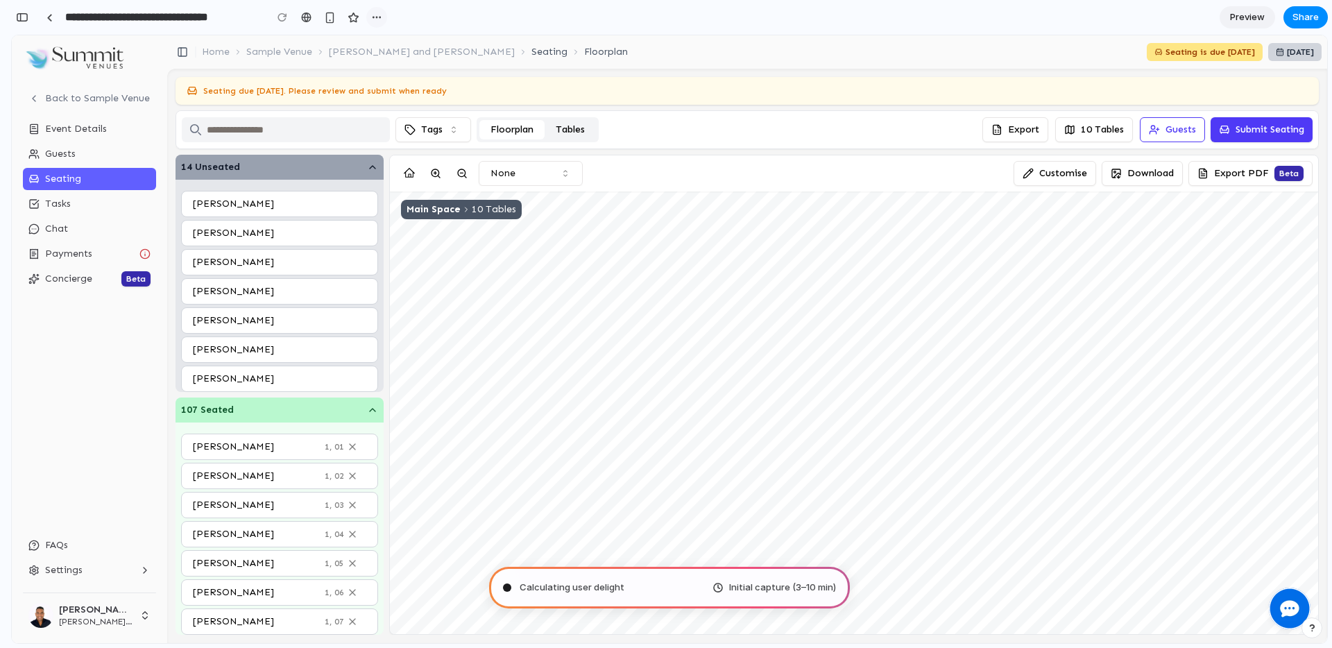
click at [375, 17] on div "button" at bounding box center [376, 17] width 11 height 11
click at [475, 14] on div "Duplicate Delete" at bounding box center [666, 324] width 1332 height 648
click at [21, 18] on div "button" at bounding box center [22, 17] width 12 height 10
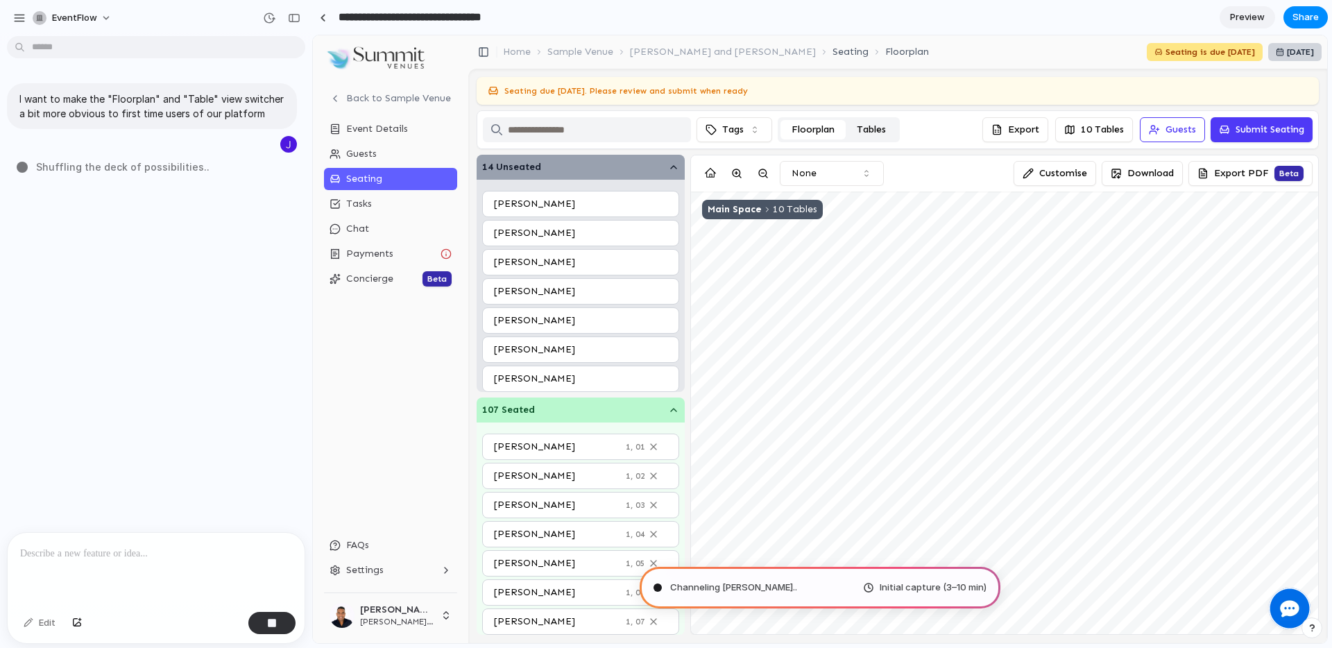
click at [418, 16] on input "**********" at bounding box center [435, 17] width 198 height 25
click at [485, 17] on input "**********" at bounding box center [435, 17] width 198 height 25
click at [15, 16] on div "button" at bounding box center [19, 18] width 12 height 12
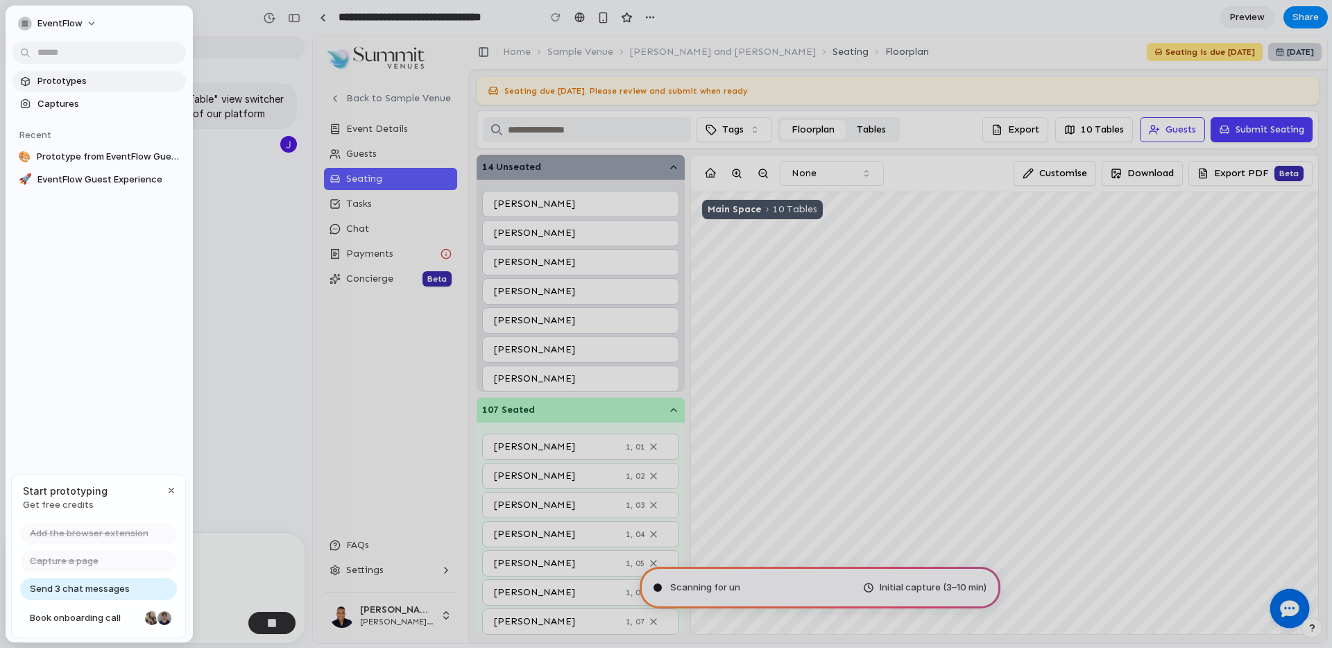
click at [55, 77] on span "Prototypes" at bounding box center [108, 81] width 143 height 14
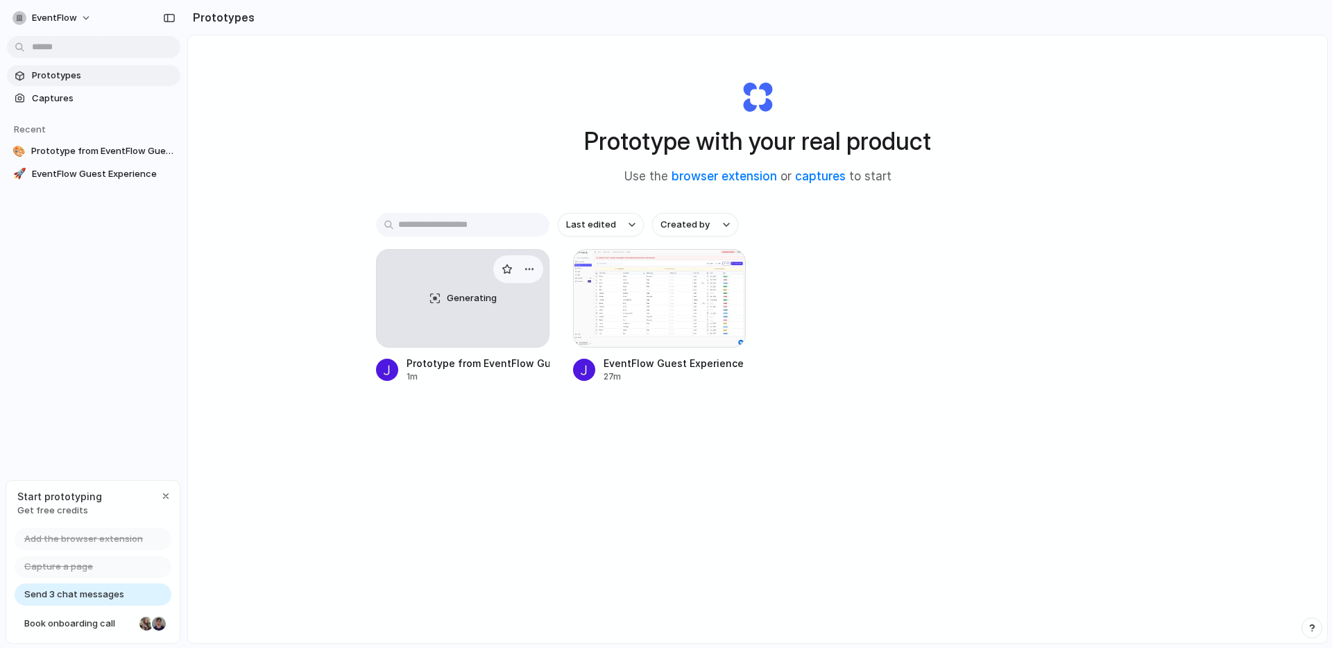
click at [437, 343] on div "Generating" at bounding box center [463, 298] width 172 height 97
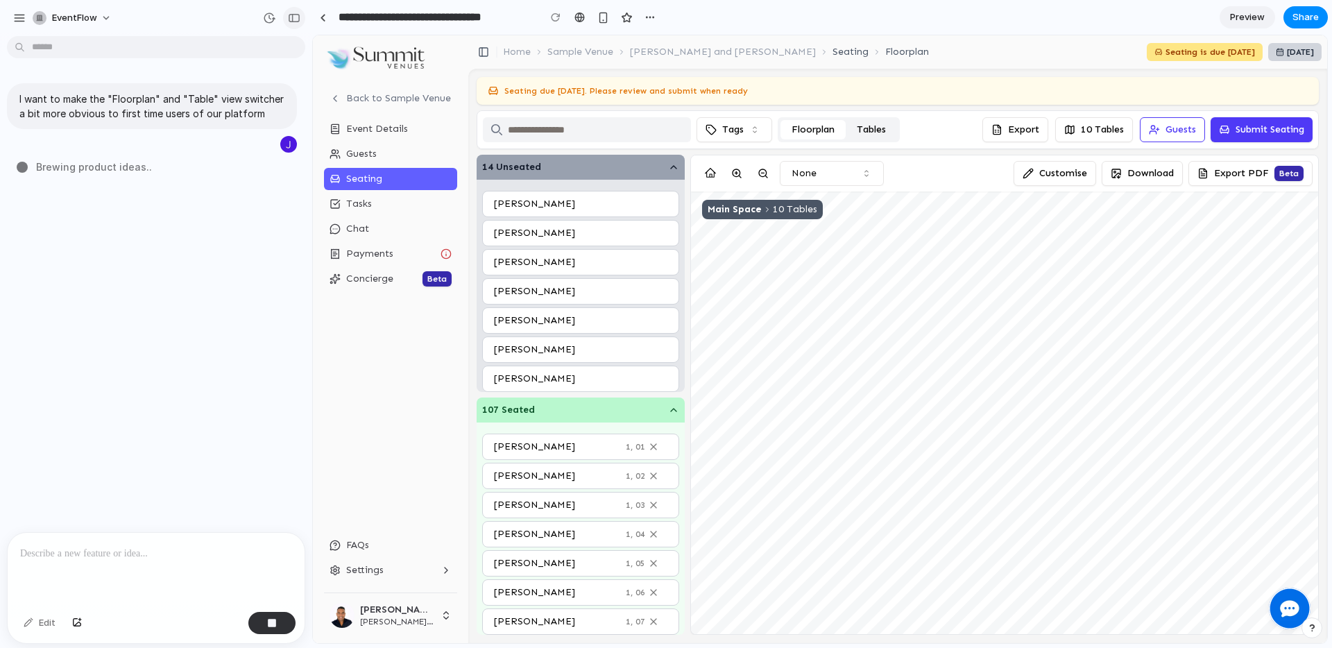
click at [291, 13] on div "button" at bounding box center [294, 18] width 12 height 10
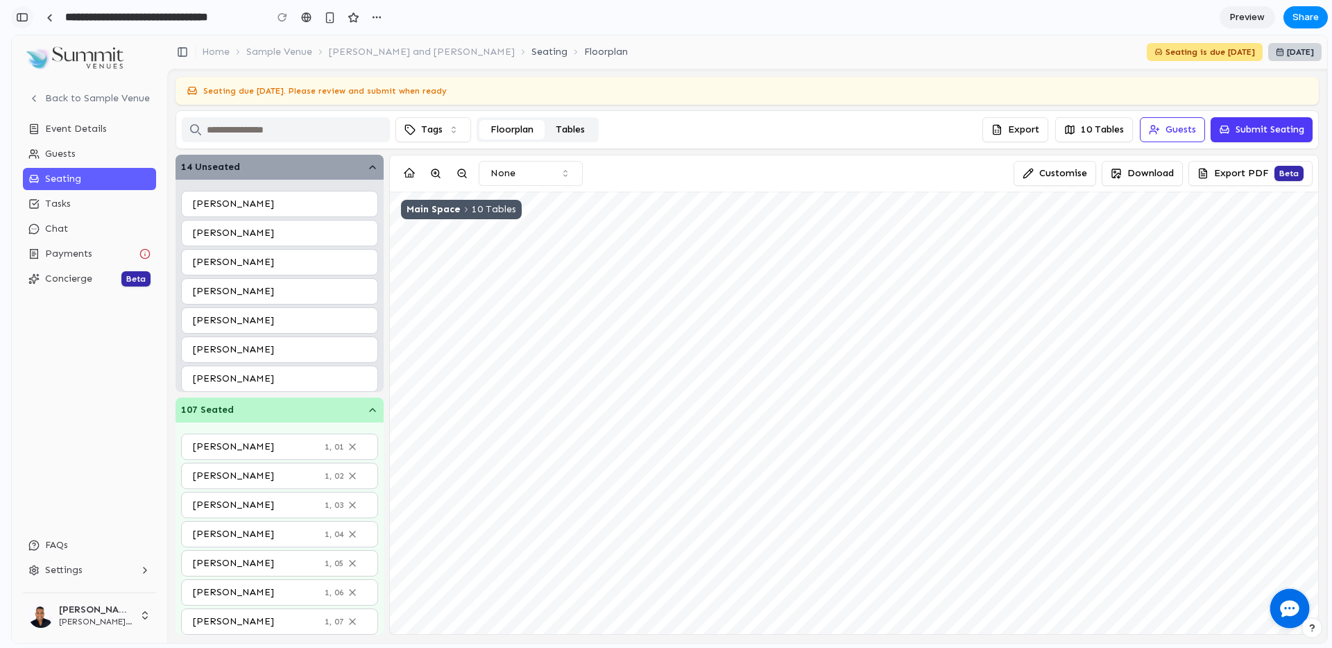
click at [25, 16] on div "button" at bounding box center [22, 17] width 12 height 10
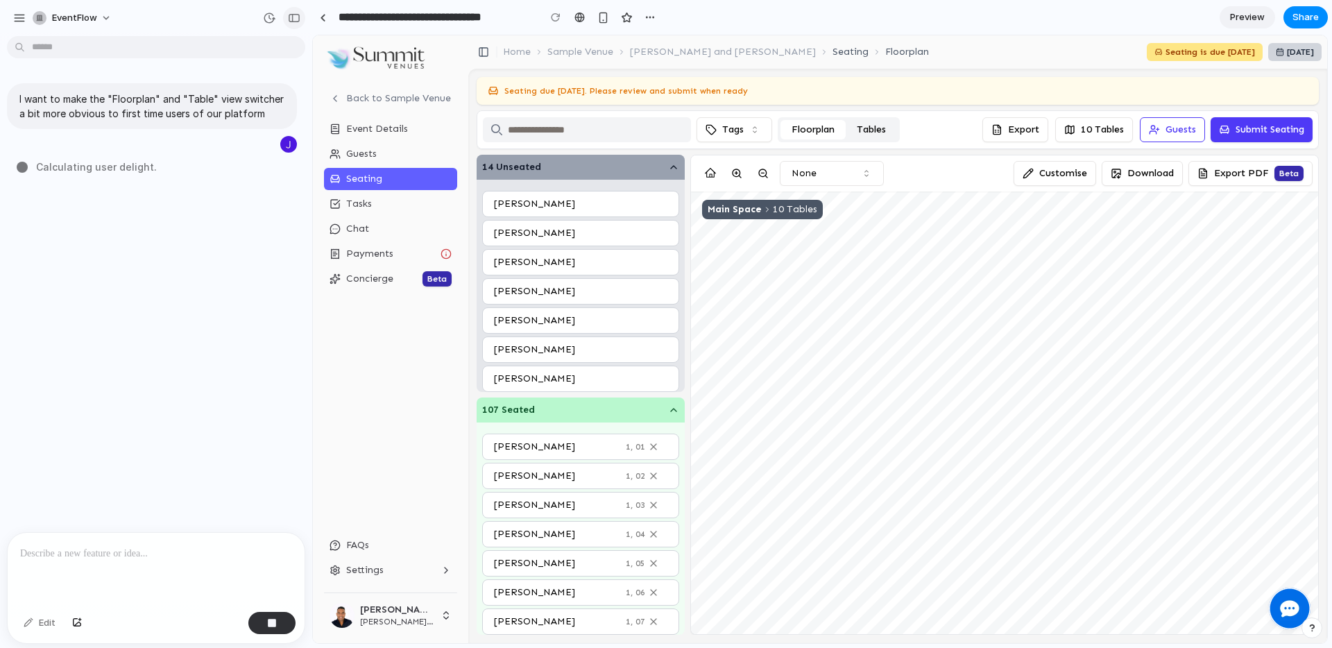
click at [291, 15] on div "button" at bounding box center [294, 18] width 12 height 10
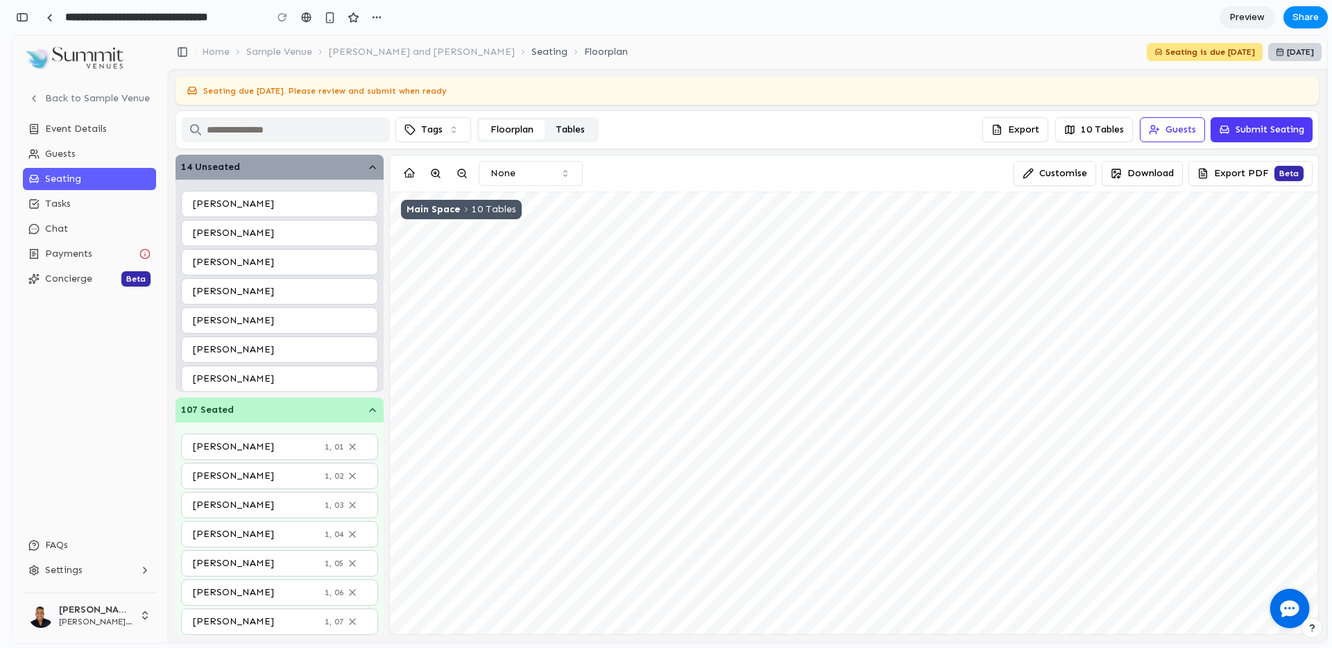
click at [1316, 627] on div "button" at bounding box center [1312, 628] width 10 height 10
click at [1245, 525] on button "Live chat 2 min" at bounding box center [1248, 529] width 139 height 22
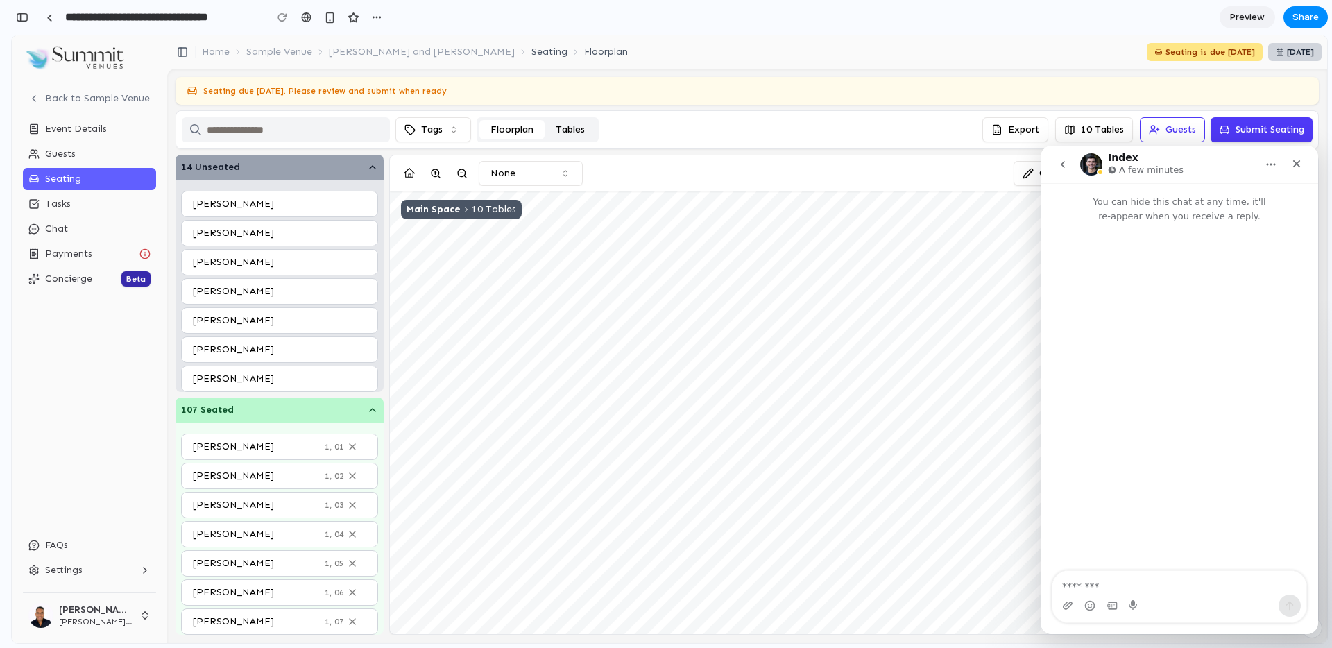
click at [1061, 165] on icon "go back" at bounding box center [1062, 164] width 11 height 11
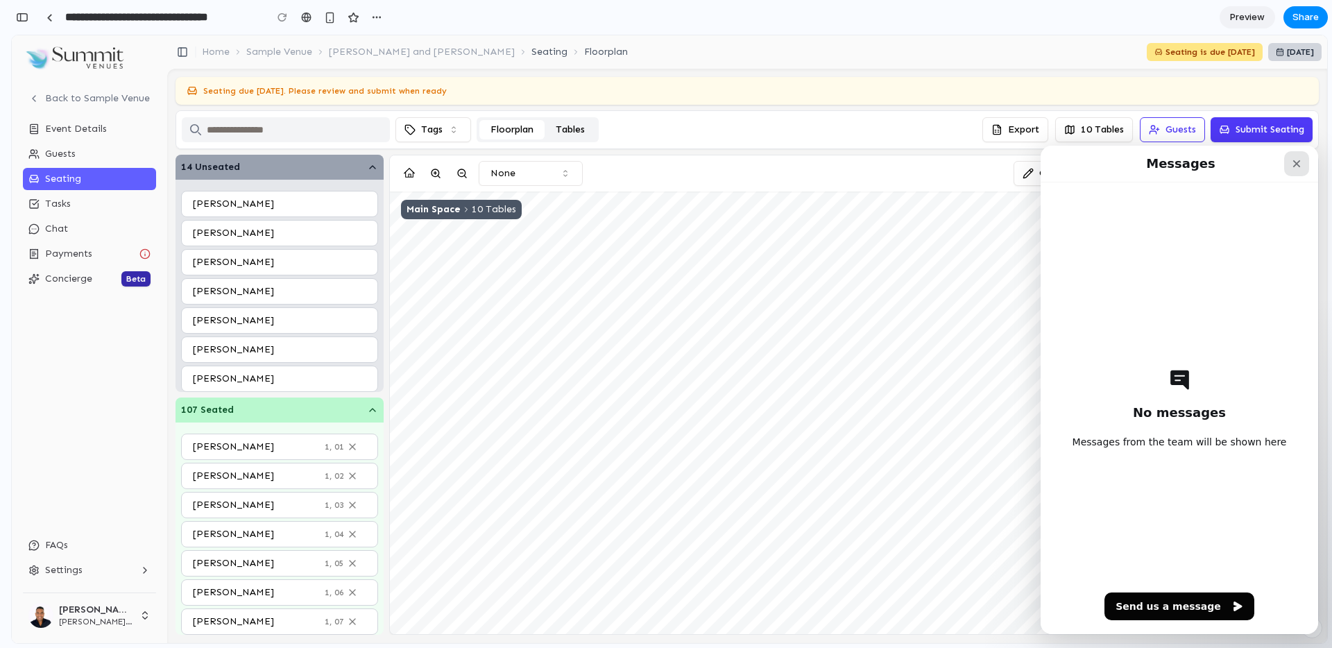
click at [1297, 164] on icon "Close" at bounding box center [1297, 164] width 8 height 8
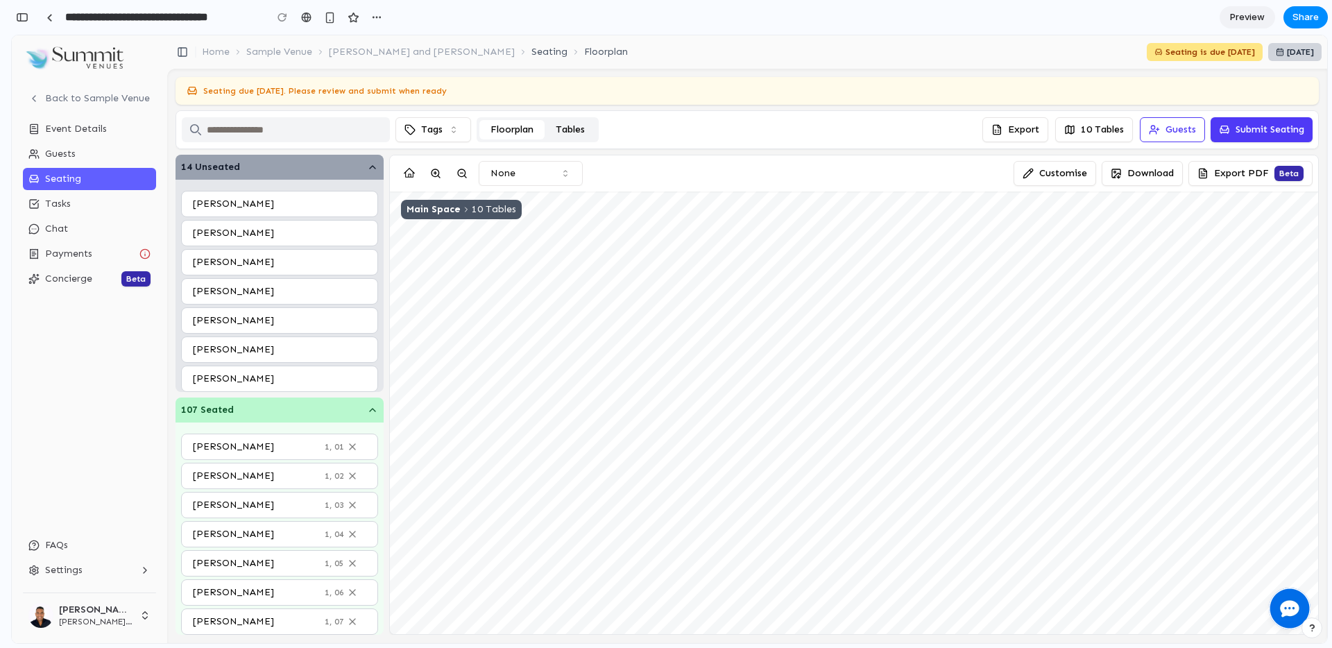
click at [1311, 627] on div "button" at bounding box center [1312, 628] width 10 height 10
click at [1267, 552] on button "Call request 5 min" at bounding box center [1248, 551] width 139 height 22
click at [1313, 630] on div "button" at bounding box center [1312, 628] width 12 height 17
click at [1313, 630] on div "button" at bounding box center [1312, 628] width 10 height 10
click at [1266, 568] on button "Contact us 30 min" at bounding box center [1248, 573] width 139 height 22
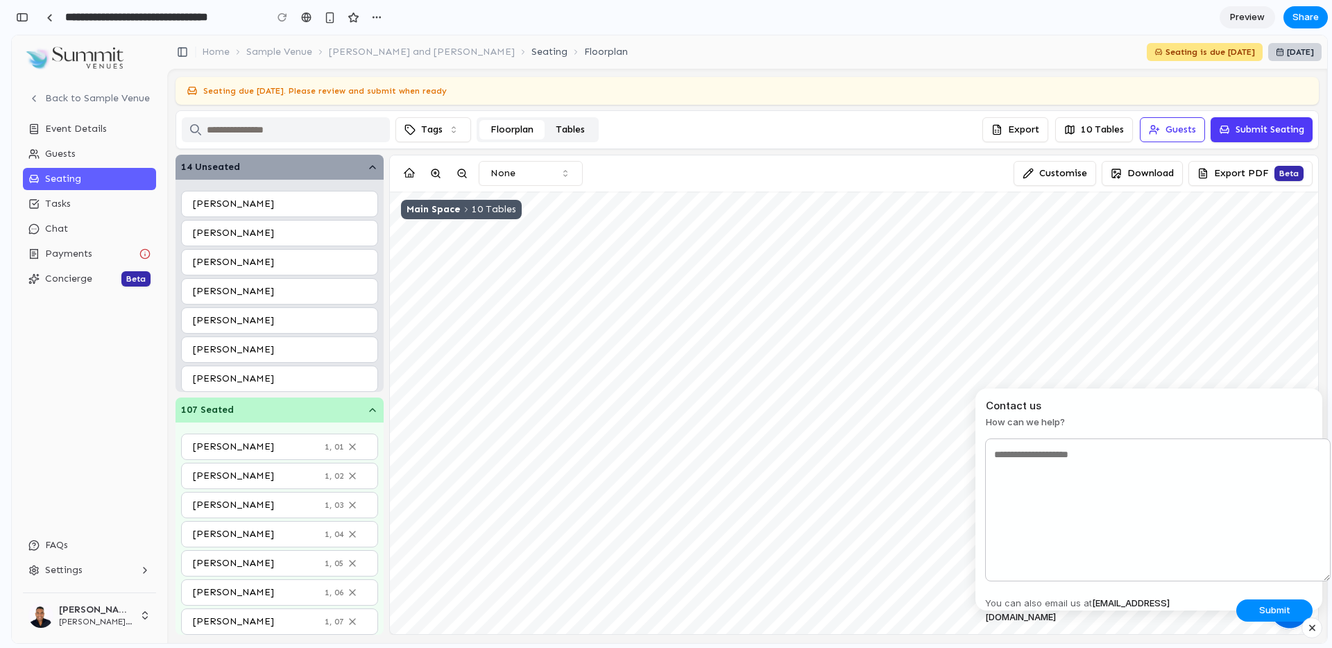
click at [1314, 628] on div "button" at bounding box center [1312, 628] width 12 height 17
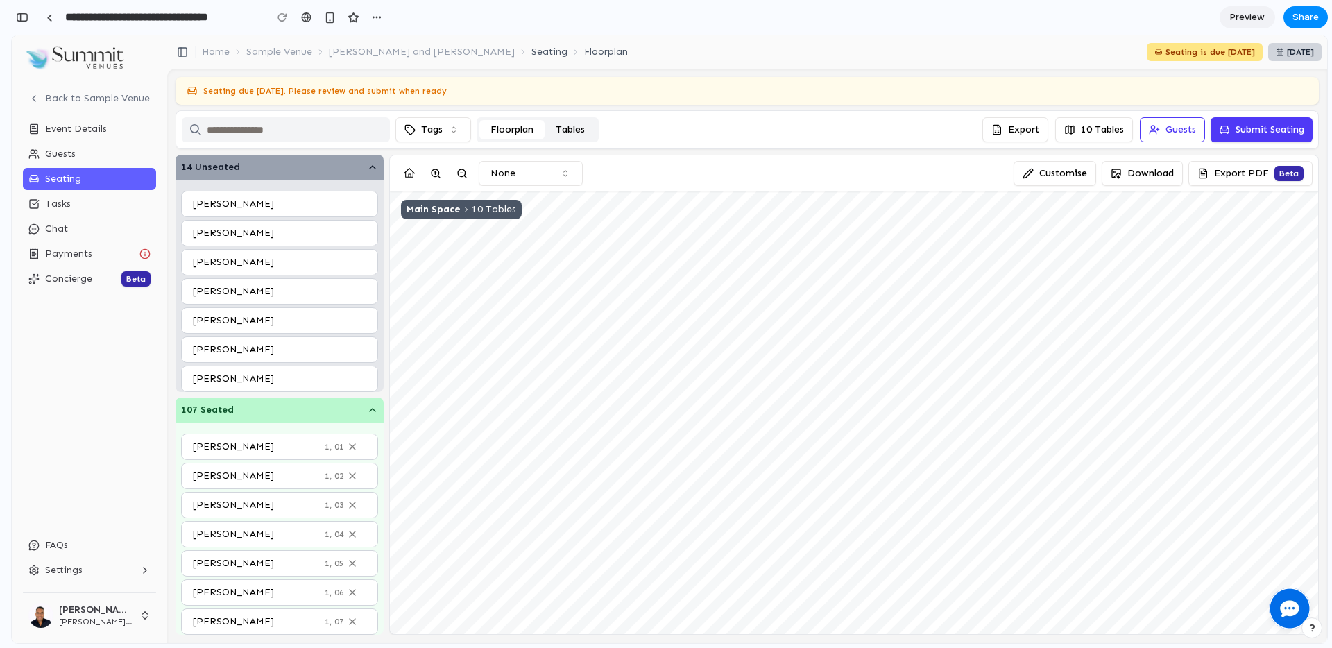
click at [1304, 620] on button "button" at bounding box center [1312, 627] width 21 height 21
click at [1310, 628] on div "button" at bounding box center [1312, 628] width 10 height 10
click at [1274, 531] on button "Live chat 2 min" at bounding box center [1248, 529] width 139 height 22
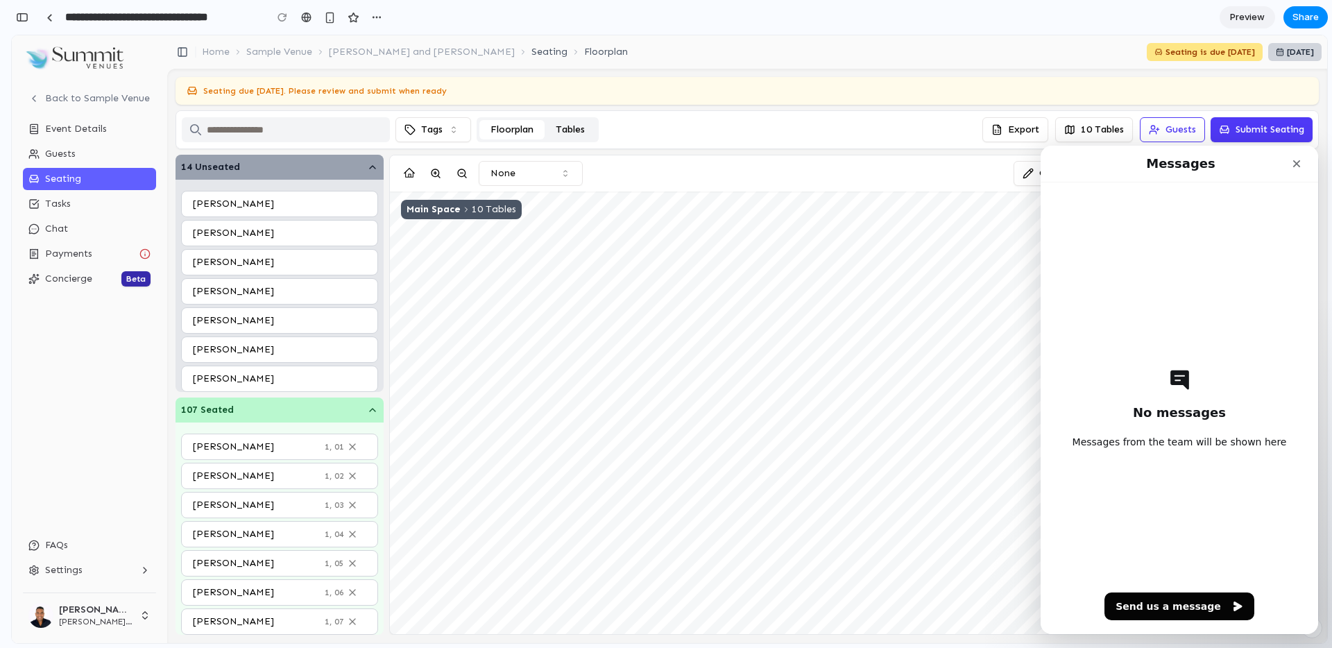
click at [1315, 636] on button "button" at bounding box center [1312, 627] width 21 height 21
click at [1294, 154] on div "Close" at bounding box center [1296, 163] width 25 height 25
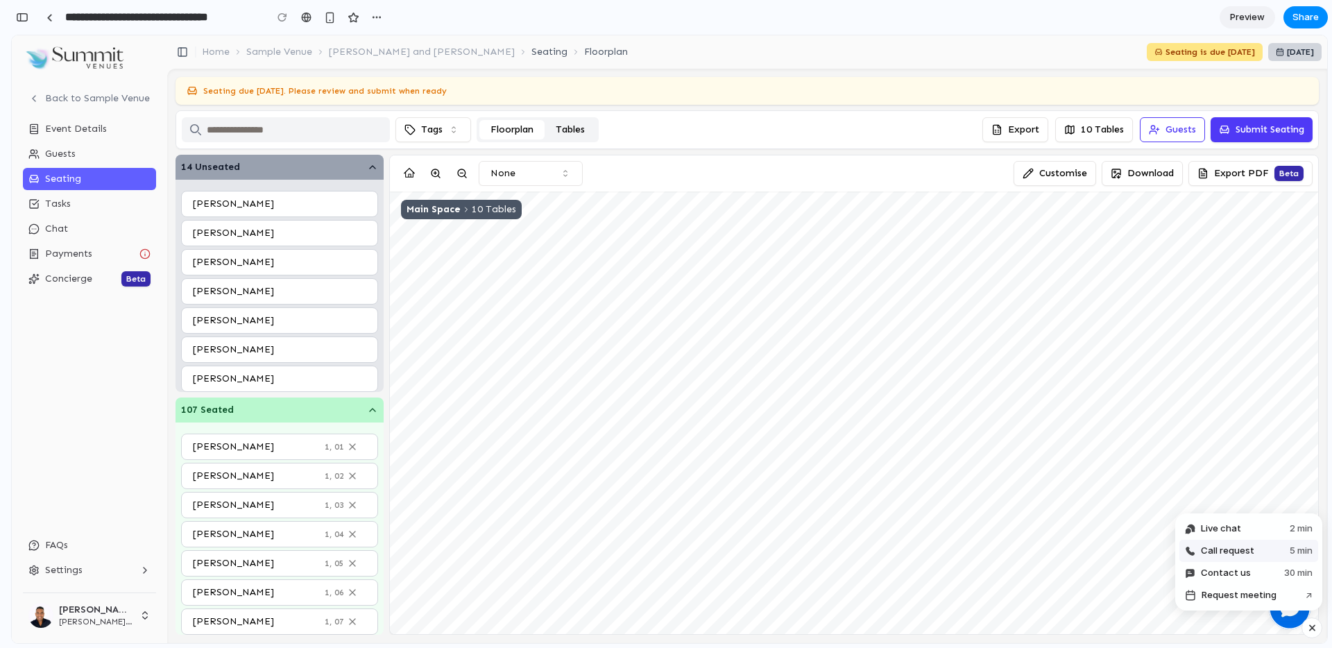
click at [1293, 554] on span "5 min" at bounding box center [1301, 551] width 23 height 14
click at [1313, 630] on div "button" at bounding box center [1312, 628] width 12 height 17
click at [1313, 630] on div "button" at bounding box center [1312, 628] width 10 height 10
click at [1269, 588] on span "Request meeting" at bounding box center [1239, 595] width 75 height 14
click at [18, 19] on div "button" at bounding box center [22, 17] width 12 height 10
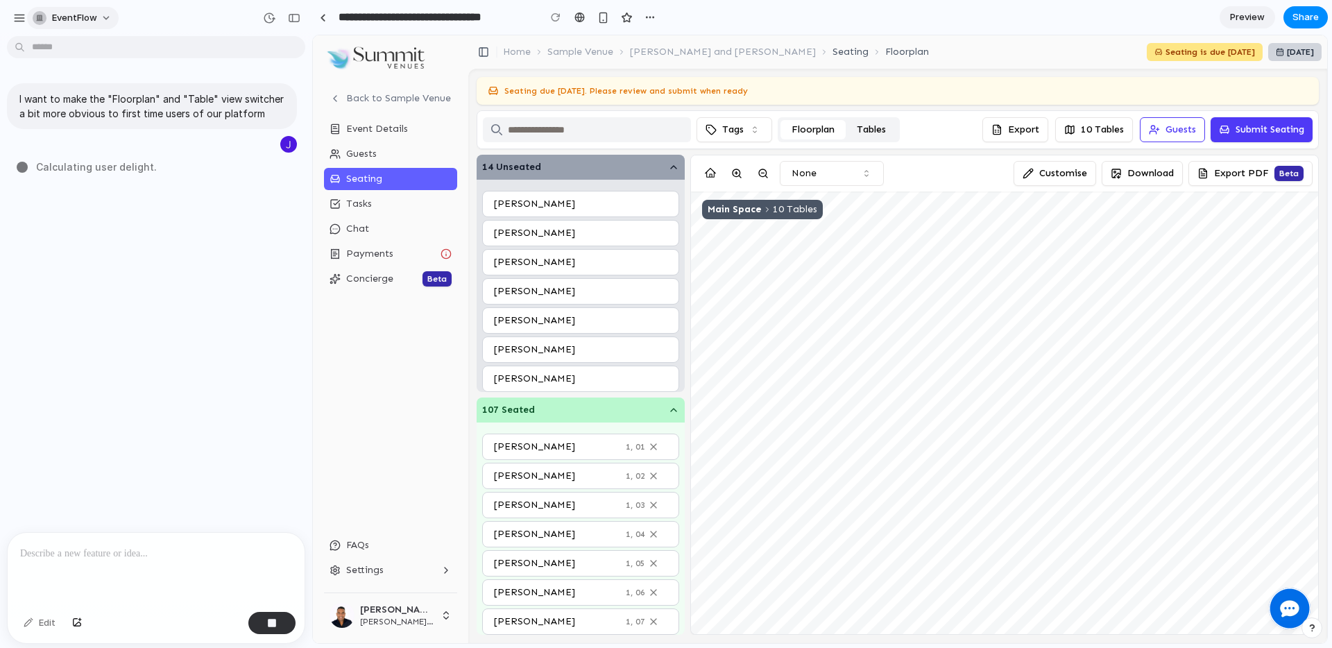
click at [80, 18] on span "EventFlow" at bounding box center [74, 18] width 45 height 14
click at [17, 15] on div "Settings Invite members Change theme Sign out" at bounding box center [666, 324] width 1332 height 648
click at [17, 15] on div "button" at bounding box center [19, 18] width 12 height 12
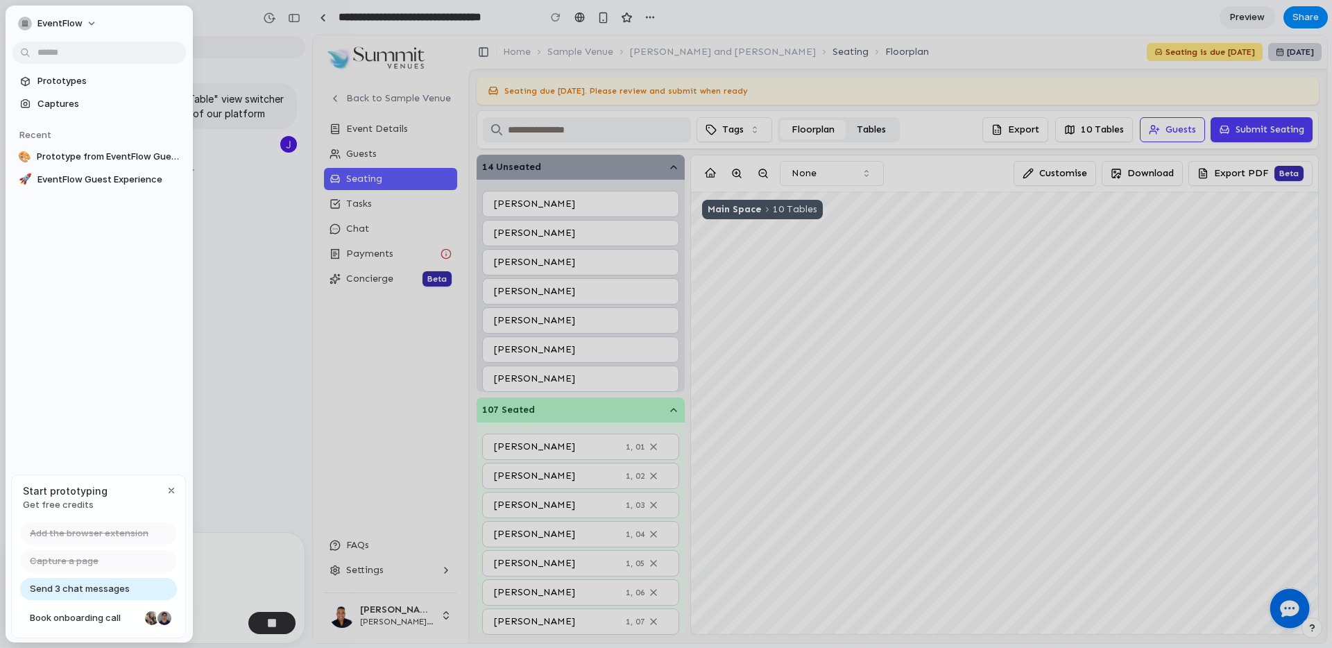
click at [102, 590] on span "Send 3 chat messages" at bounding box center [80, 589] width 100 height 14
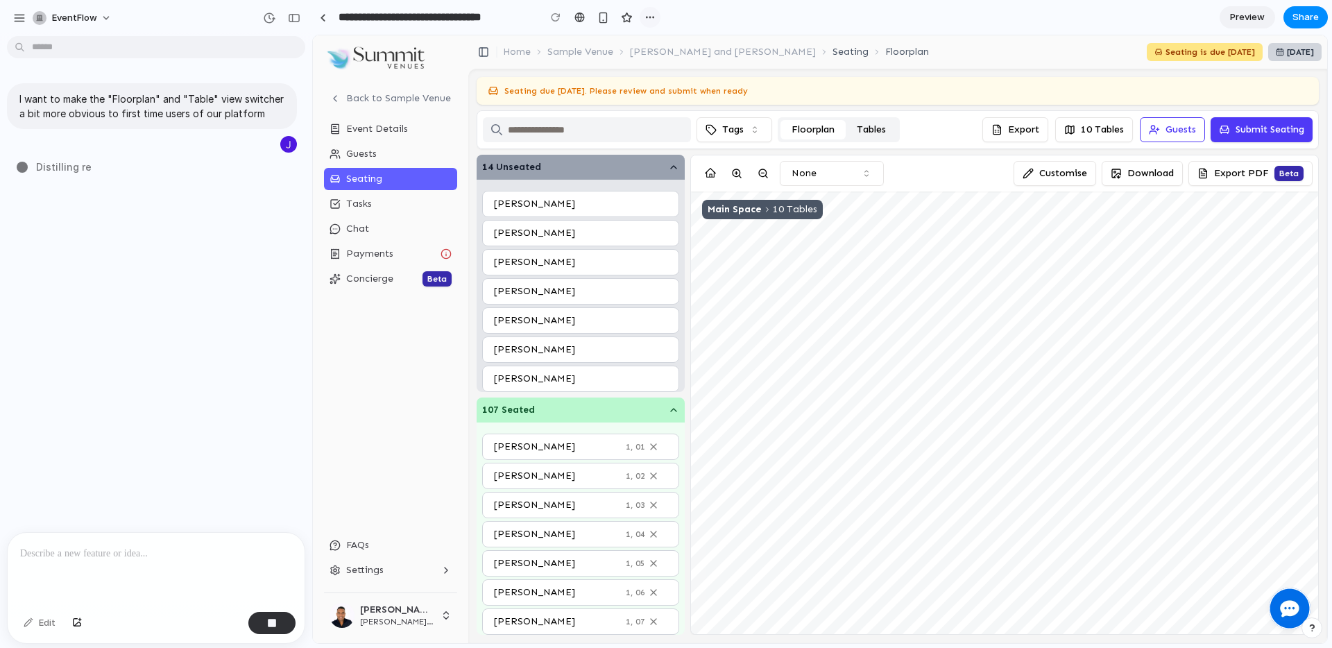
click at [648, 14] on div "button" at bounding box center [650, 17] width 11 height 11
click at [572, 15] on div "Duplicate Delete" at bounding box center [666, 324] width 1332 height 648
click at [580, 15] on div at bounding box center [579, 17] width 10 height 11
click at [648, 15] on div "button" at bounding box center [650, 17] width 11 height 11
click at [321, 14] on div "Duplicate Delete" at bounding box center [666, 324] width 1332 height 648
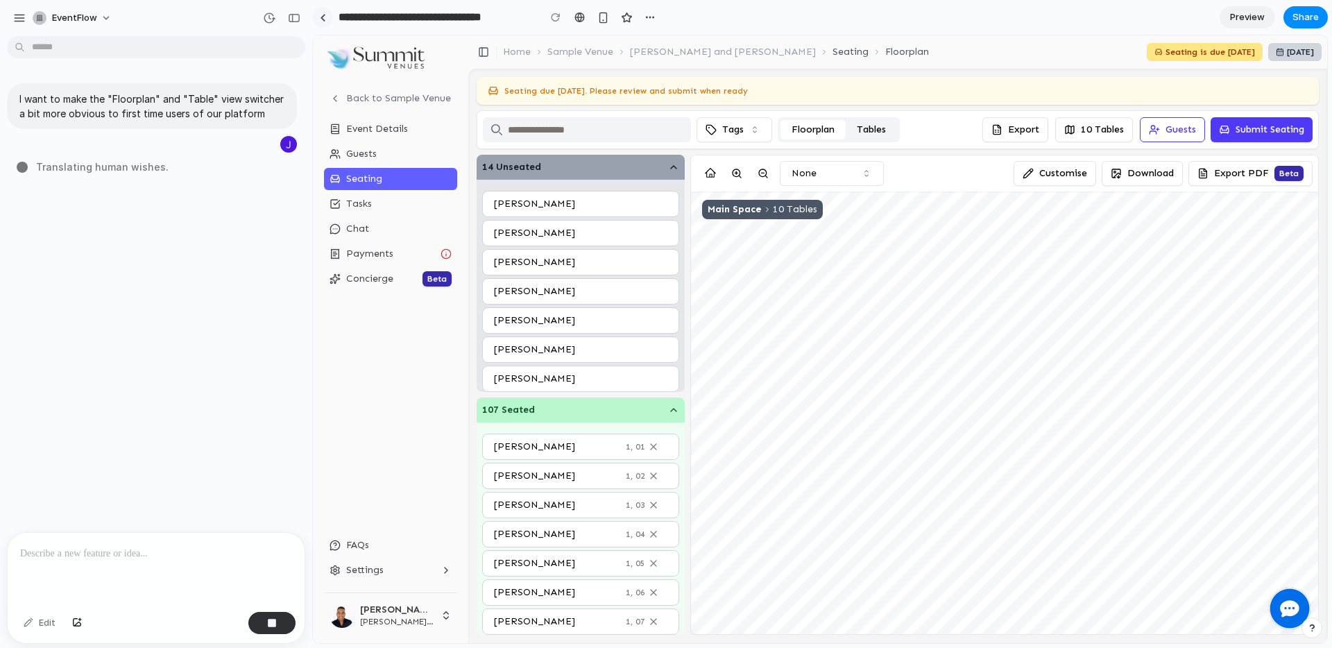
click at [321, 14] on div at bounding box center [323, 18] width 6 height 8
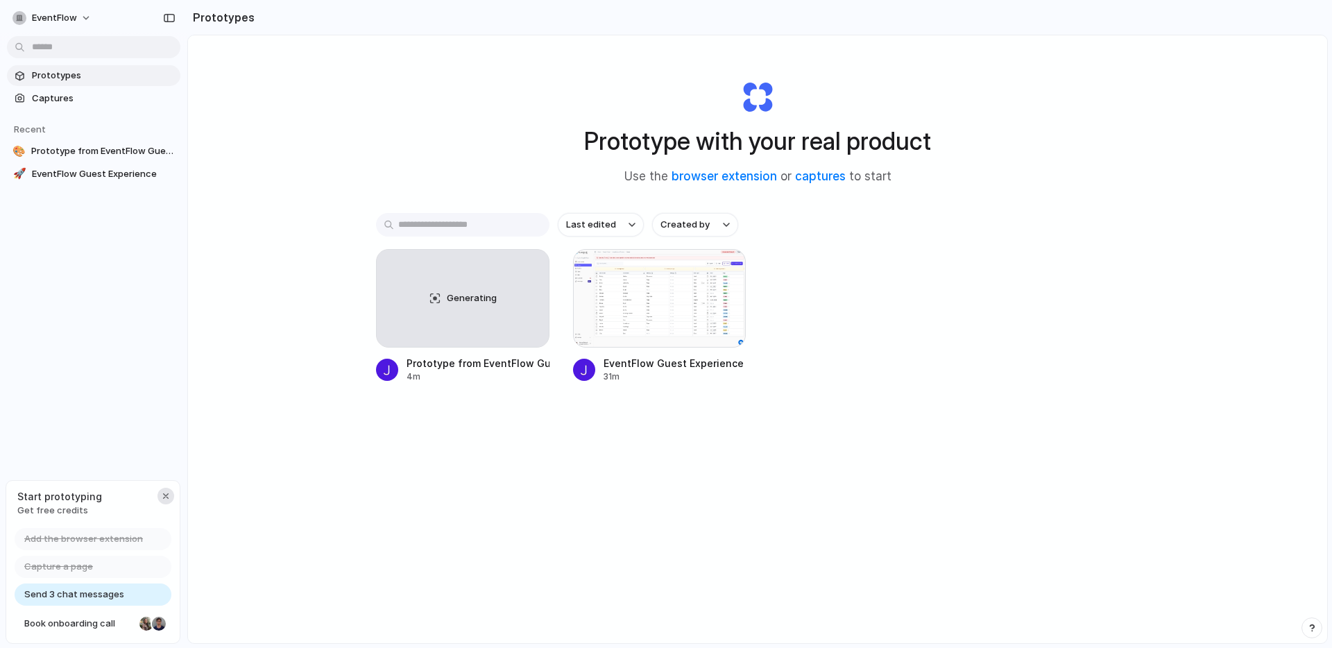
click at [164, 493] on div "button" at bounding box center [165, 496] width 11 height 11
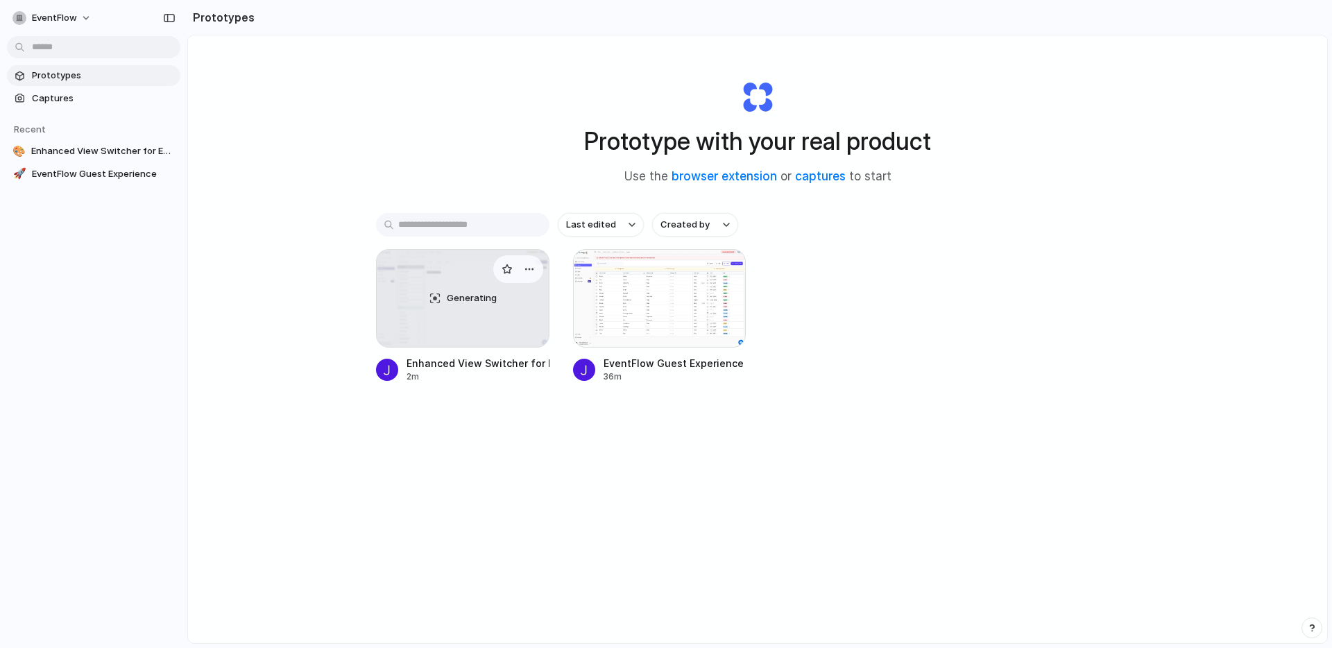
click at [463, 321] on div "Generating" at bounding box center [463, 298] width 172 height 97
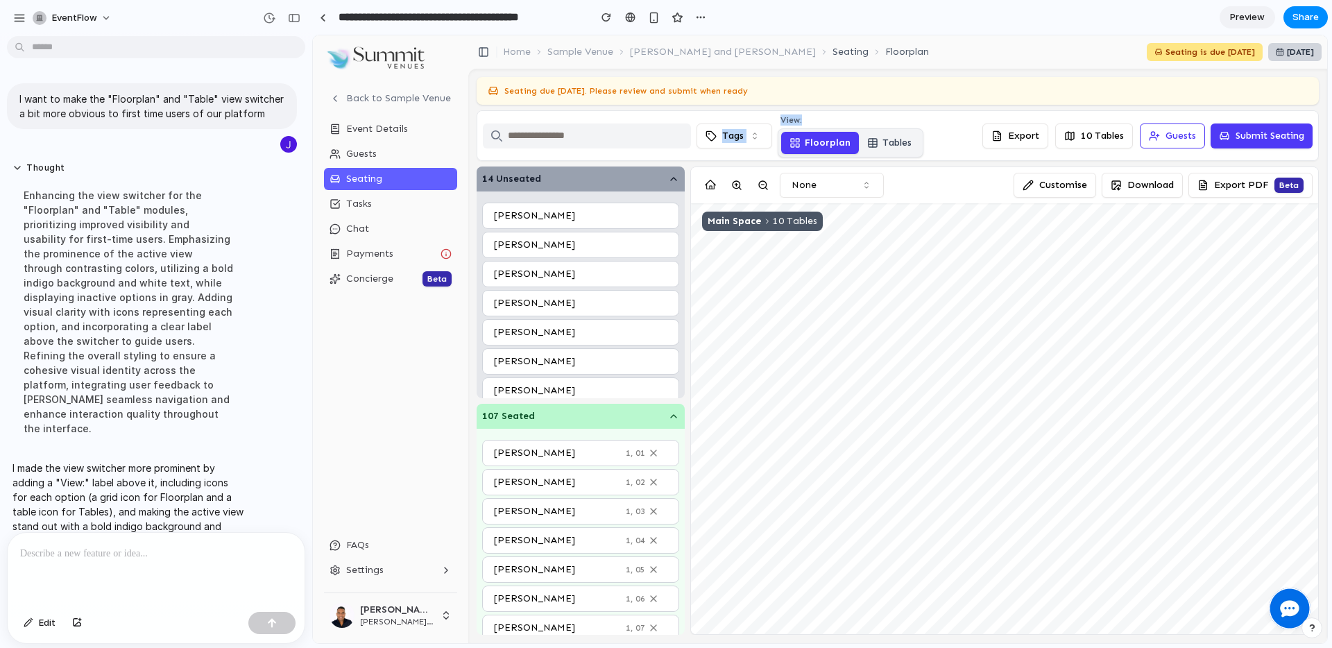
drag, startPoint x: 809, startPoint y: 121, endPoint x: 763, endPoint y: 117, distance: 46.0
click at [763, 117] on div "Tags View: Floorplan Tables" at bounding box center [703, 135] width 441 height 43
click at [805, 114] on span "View:" at bounding box center [851, 119] width 146 height 11
